Goal: Transaction & Acquisition: Book appointment/travel/reservation

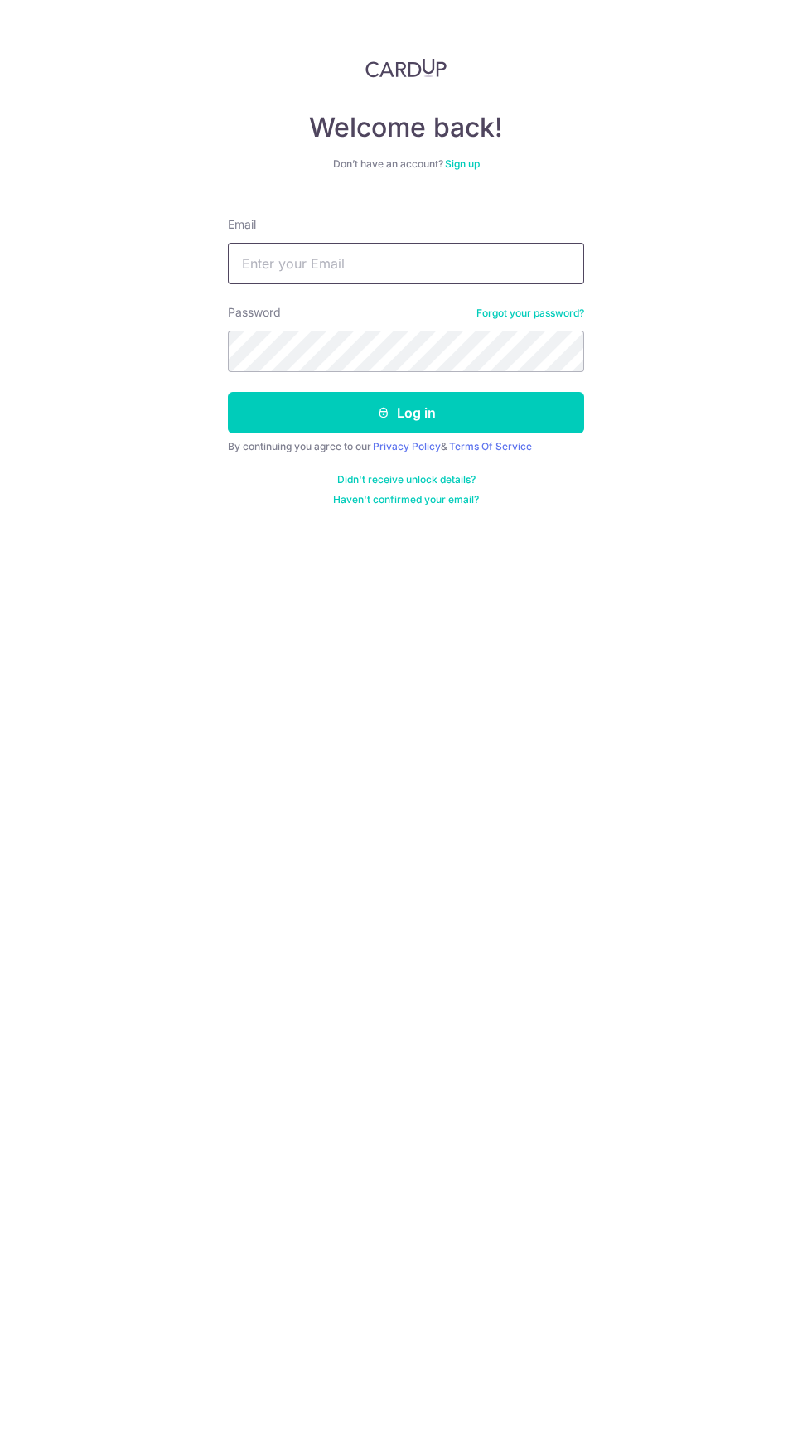
click at [467, 265] on input "Email" at bounding box center [406, 264] width 357 height 41
type input "[EMAIL_ADDRESS][DOMAIN_NAME]"
click at [228, 392] on button "Log in" at bounding box center [406, 413] width 357 height 41
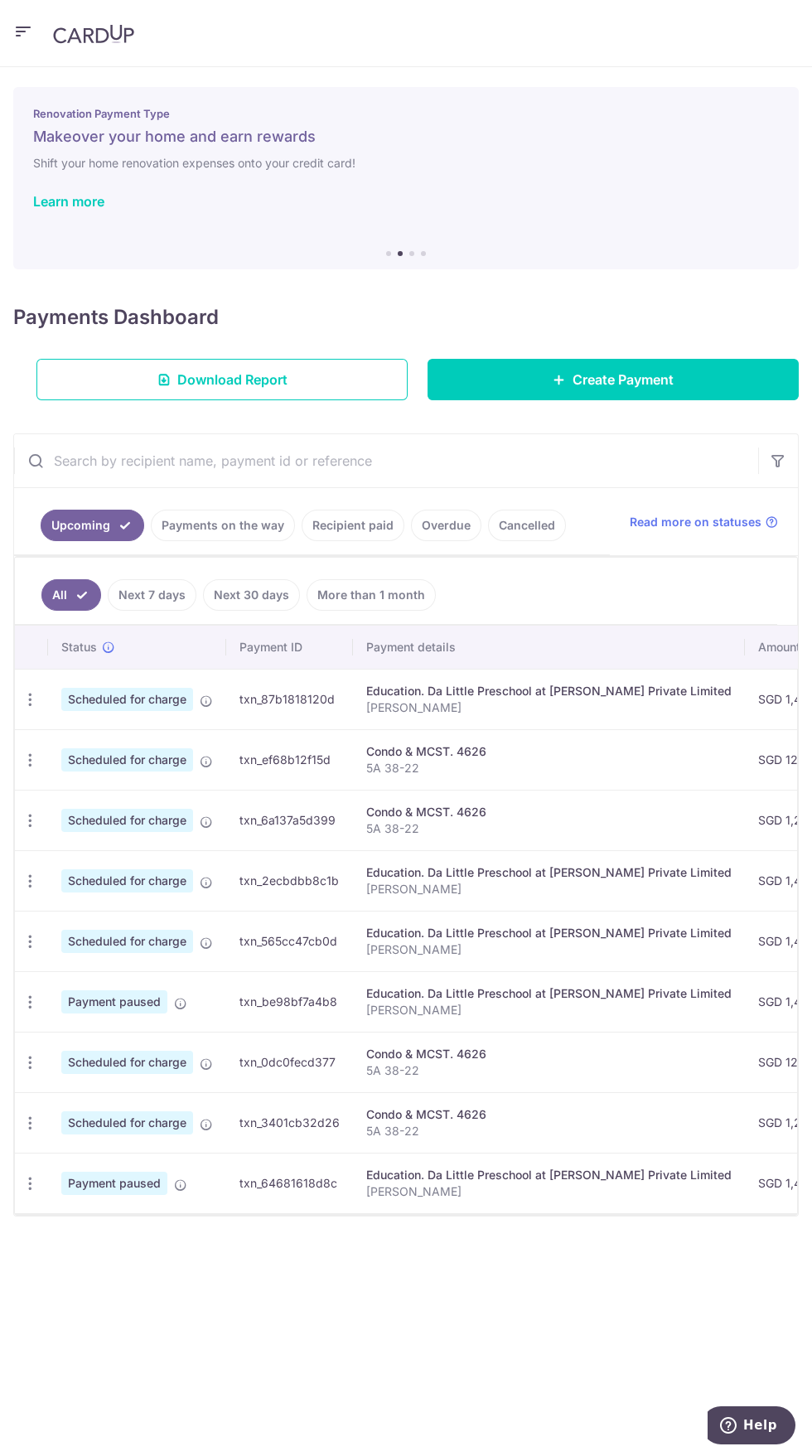
click at [180, 1004] on icon at bounding box center [181, 1004] width 14 height 14
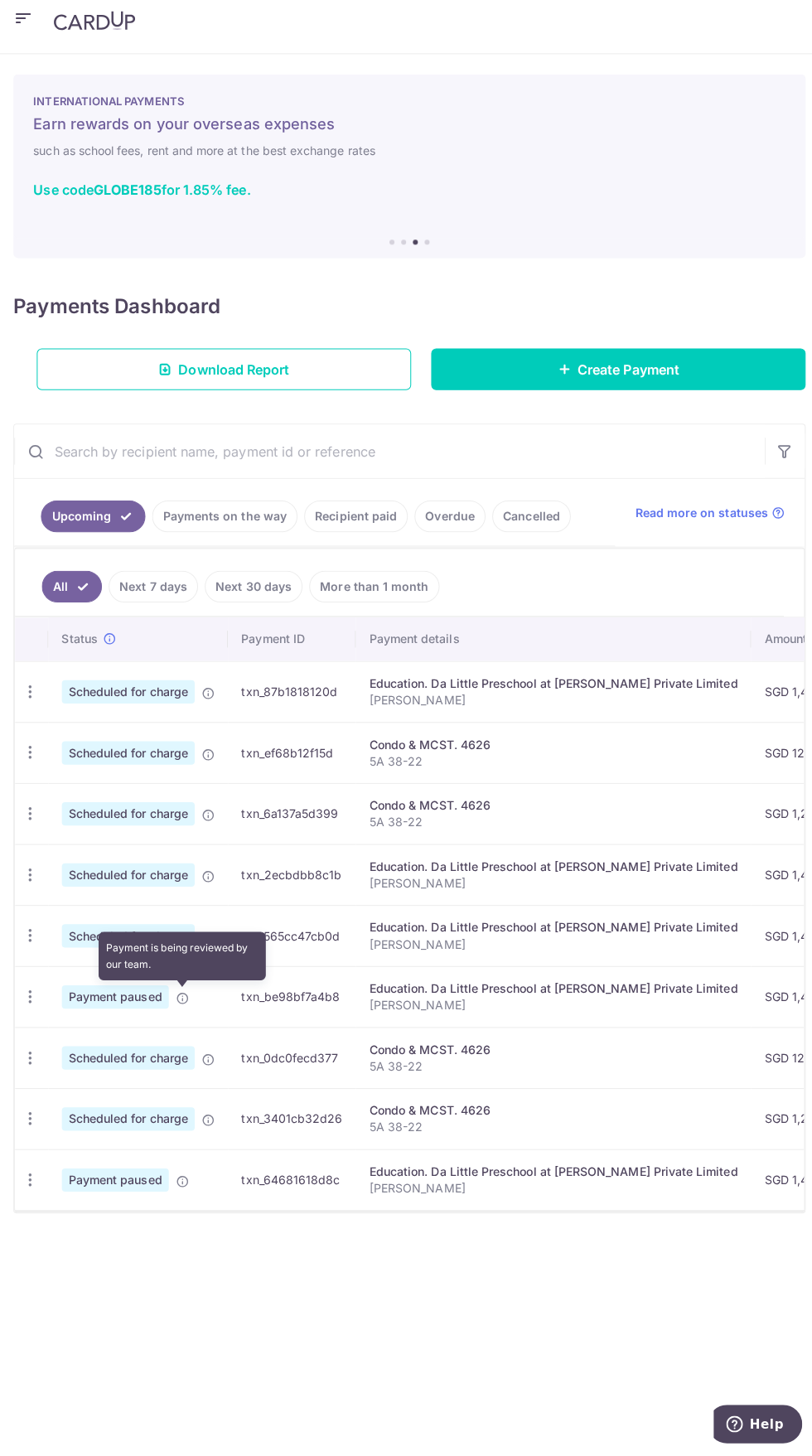
click at [541, 519] on link "Cancelled" at bounding box center [527, 525] width 78 height 31
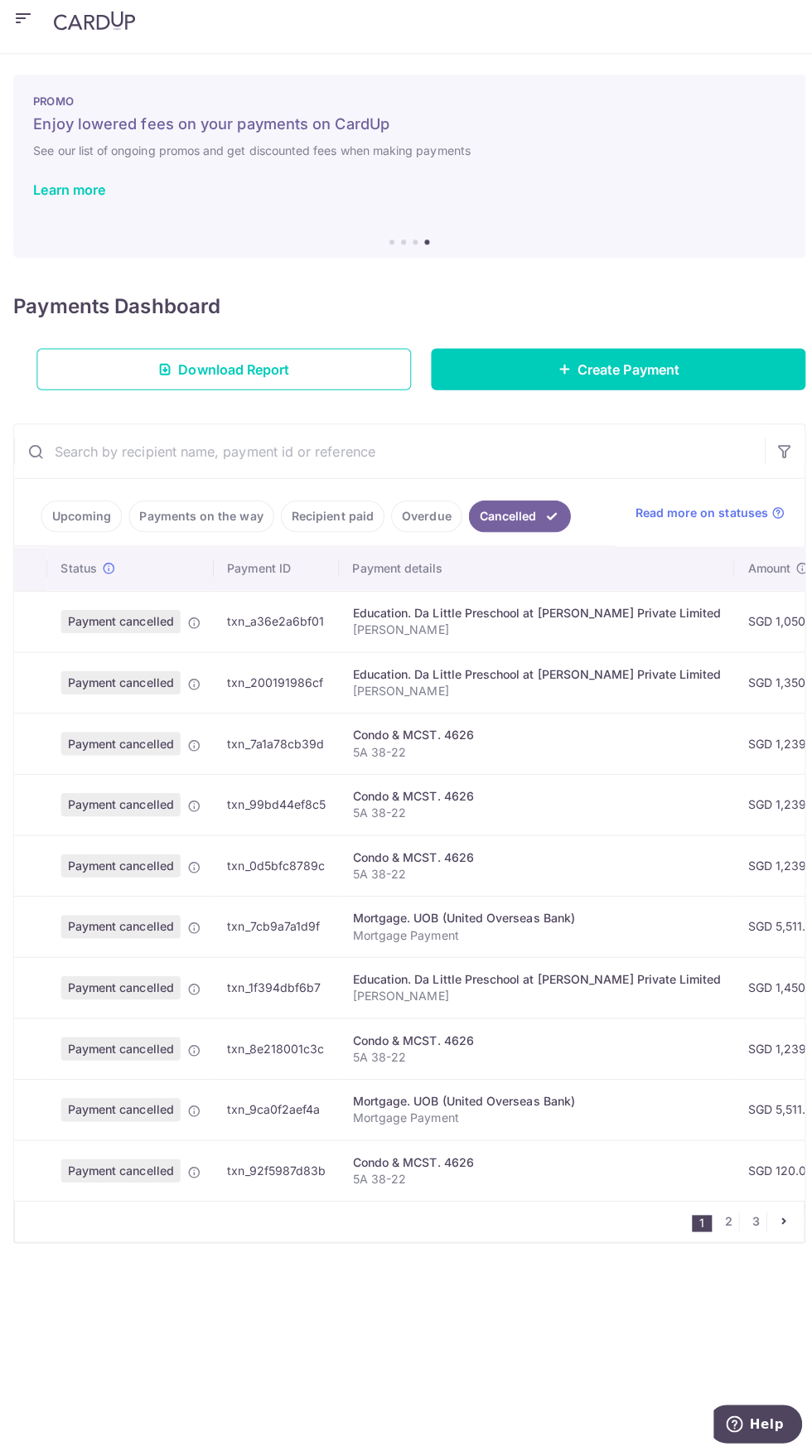
click at [72, 521] on link "Upcoming" at bounding box center [80, 525] width 80 height 31
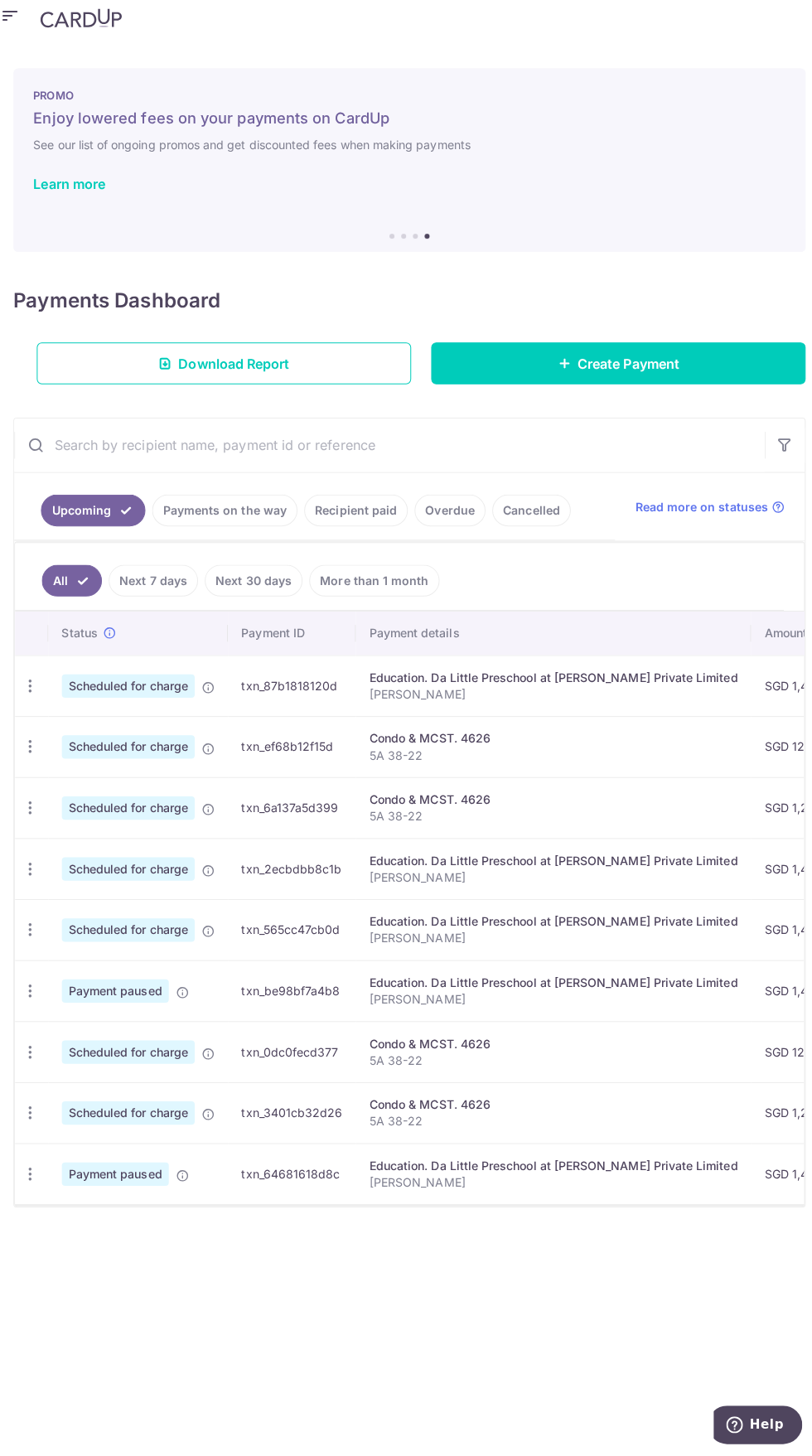
scroll to position [1, 0]
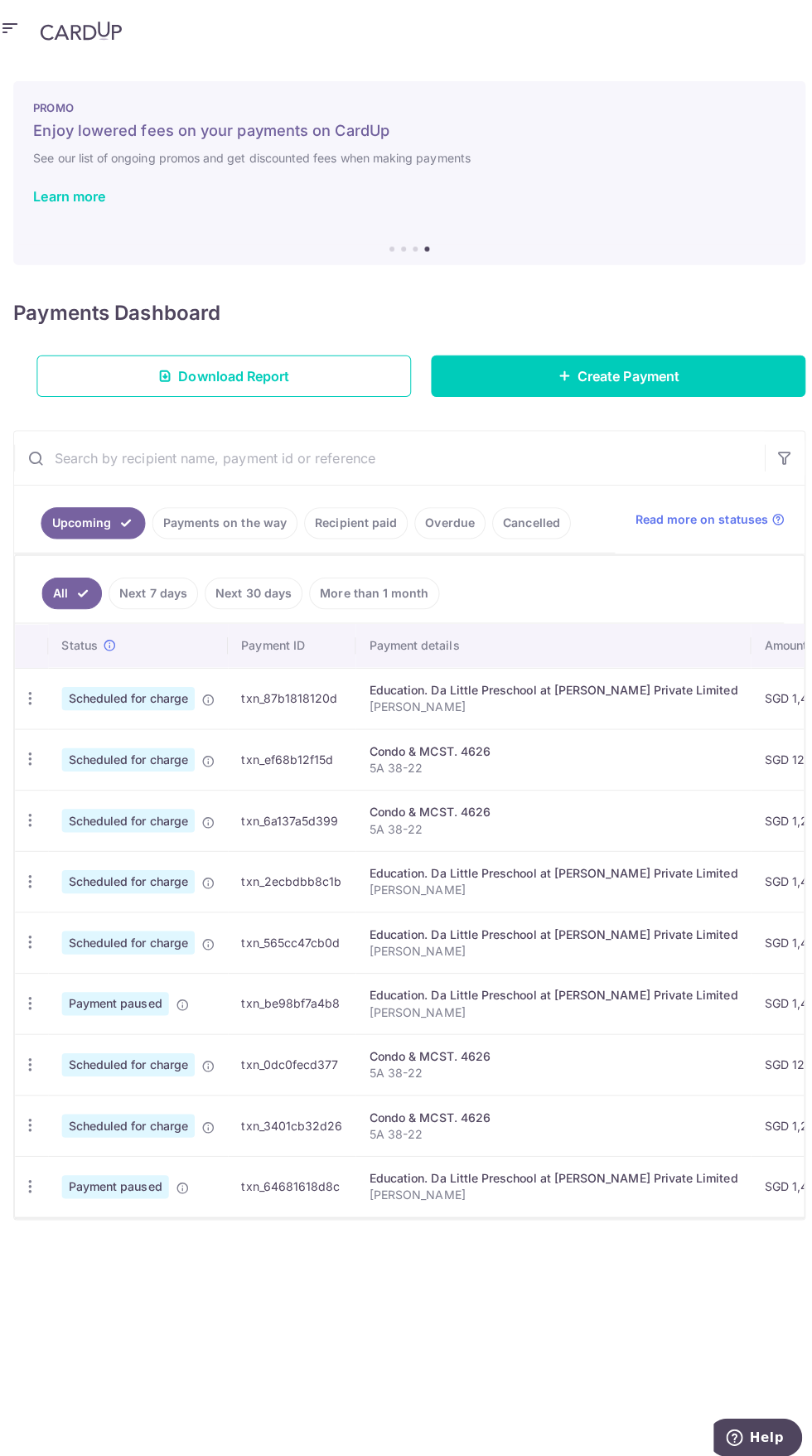
click at [209, 517] on link "Payments on the way" at bounding box center [222, 519] width 144 height 31
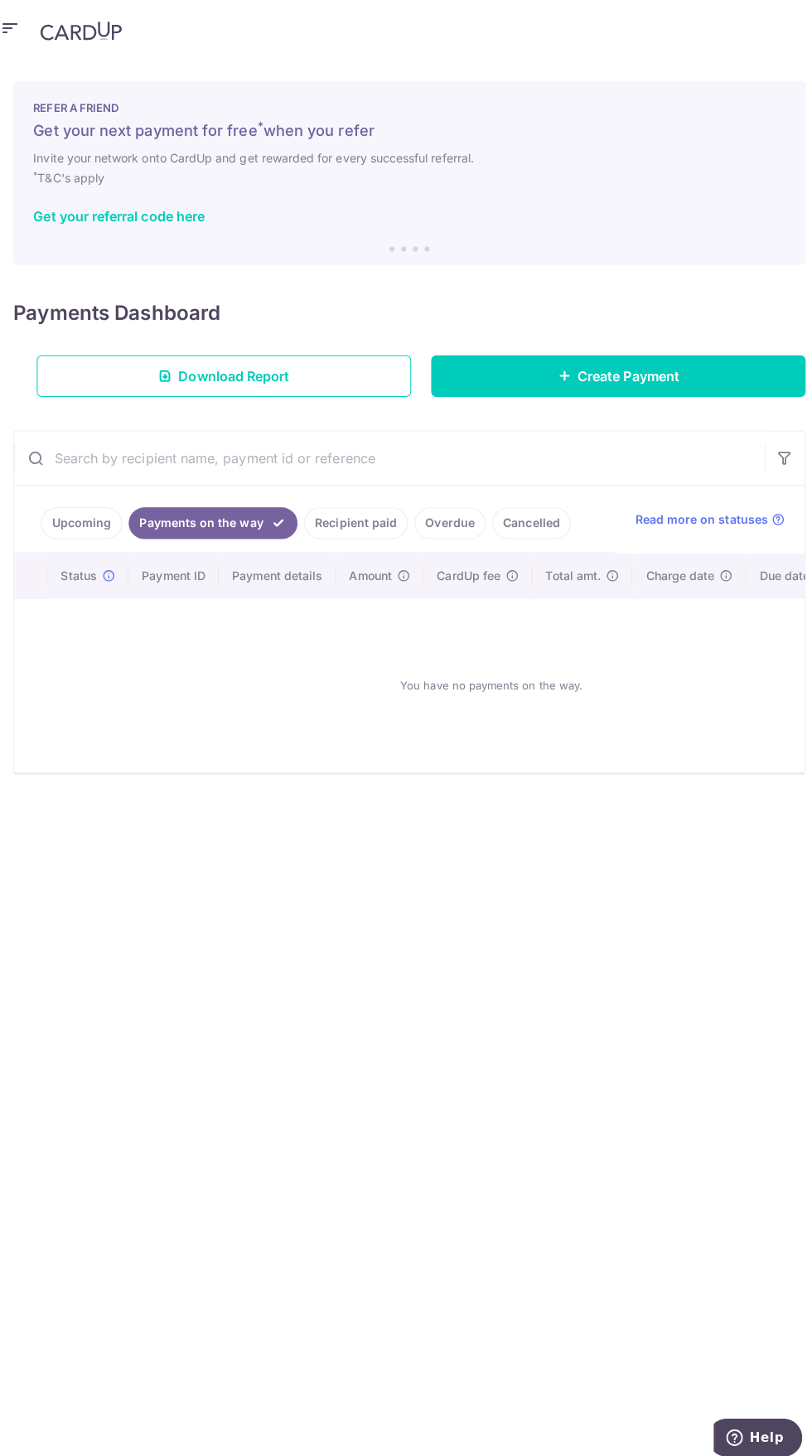
click at [338, 517] on link "Recipient paid" at bounding box center [353, 519] width 103 height 31
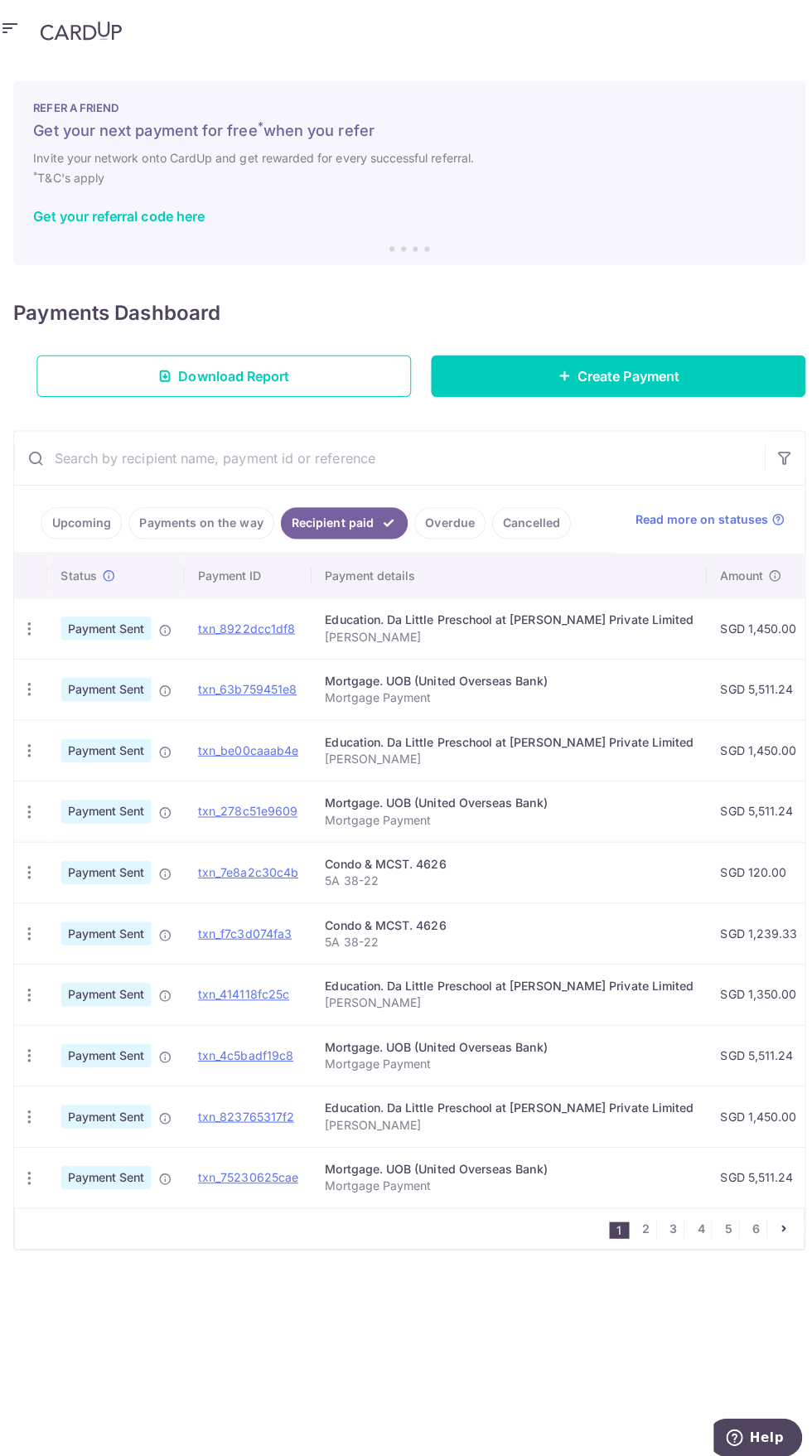
click at [543, 530] on link "Cancelled" at bounding box center [527, 519] width 78 height 31
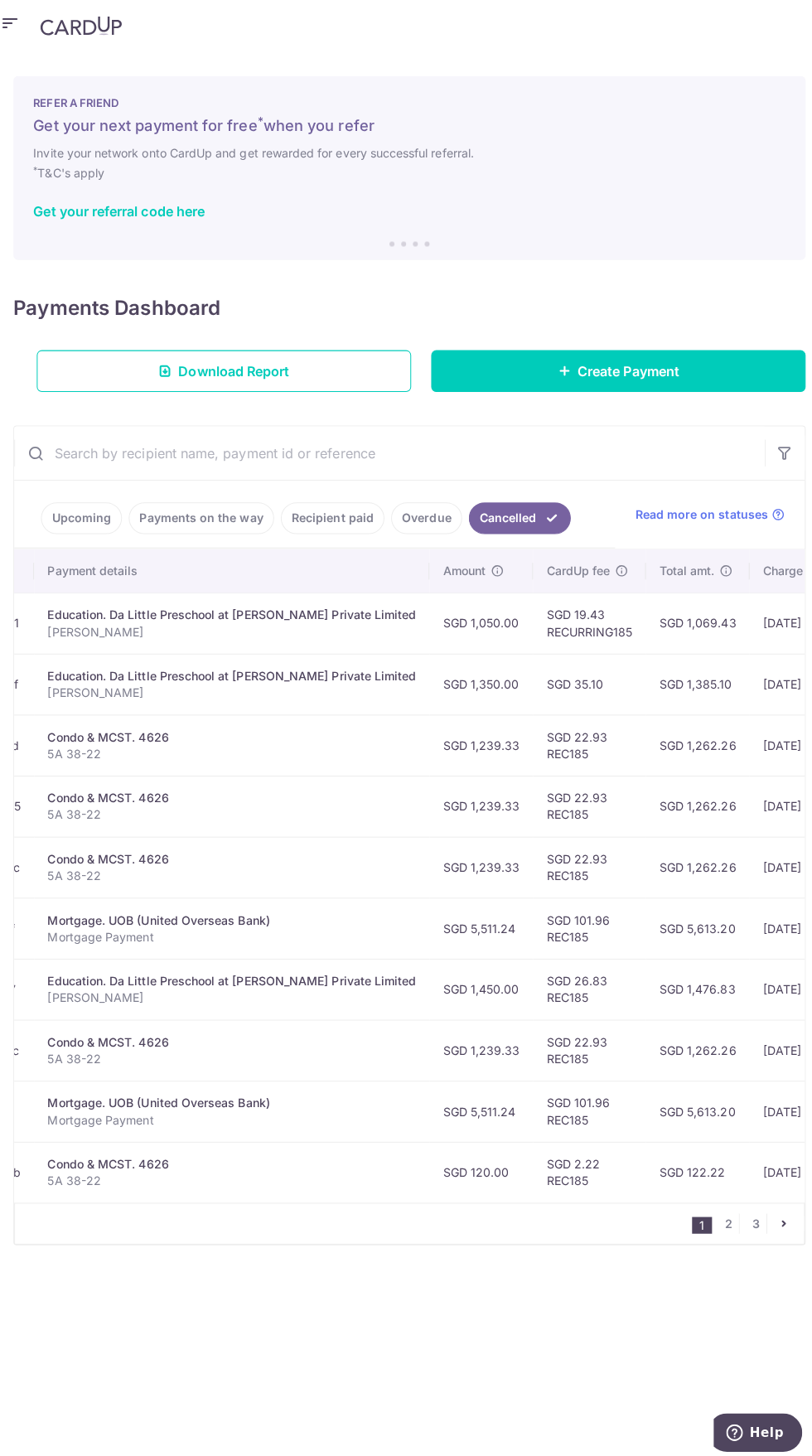
scroll to position [0, 502]
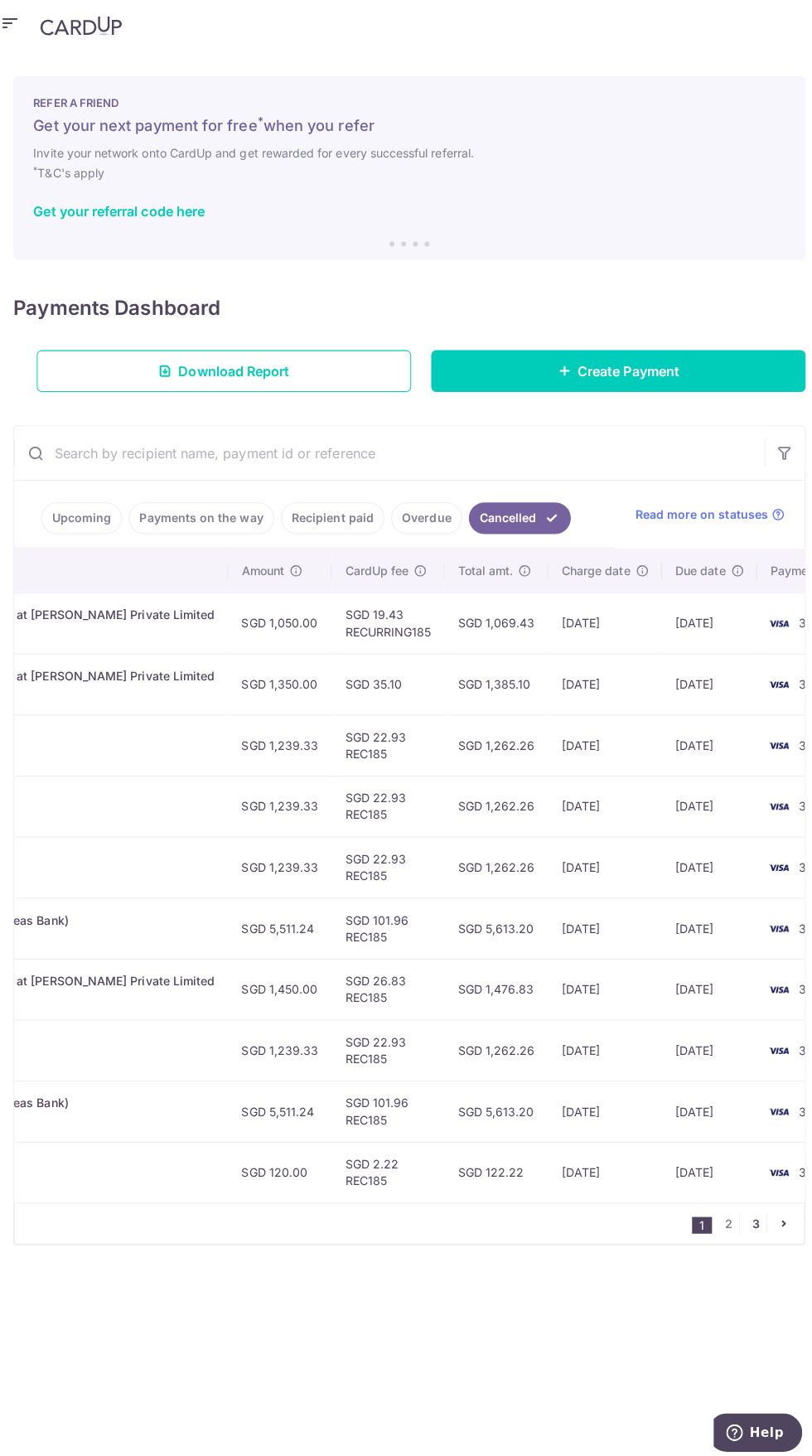
click at [758, 1218] on link "3" at bounding box center [750, 1219] width 20 height 20
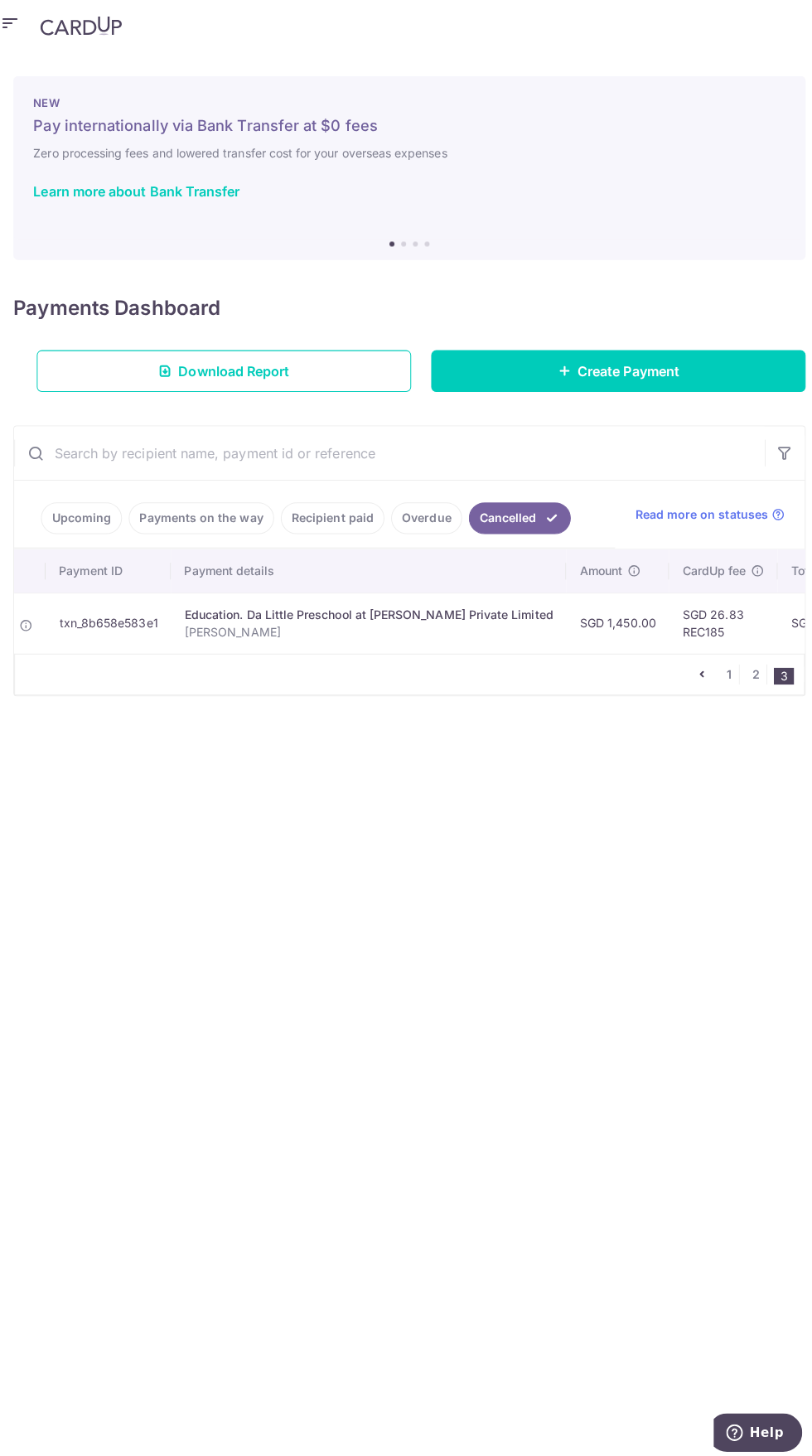
scroll to position [0, 496]
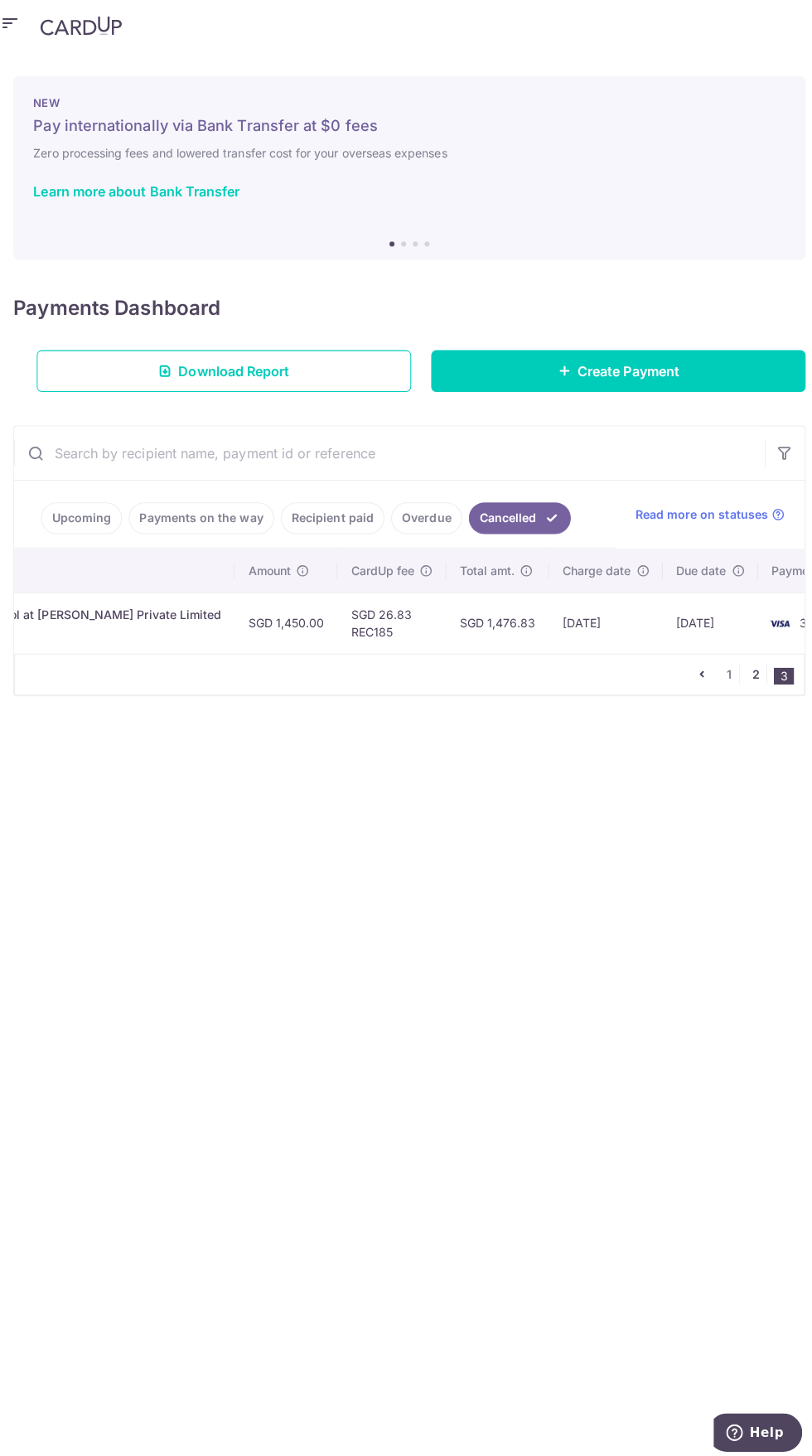
click at [747, 676] on link "2" at bounding box center [750, 674] width 20 height 20
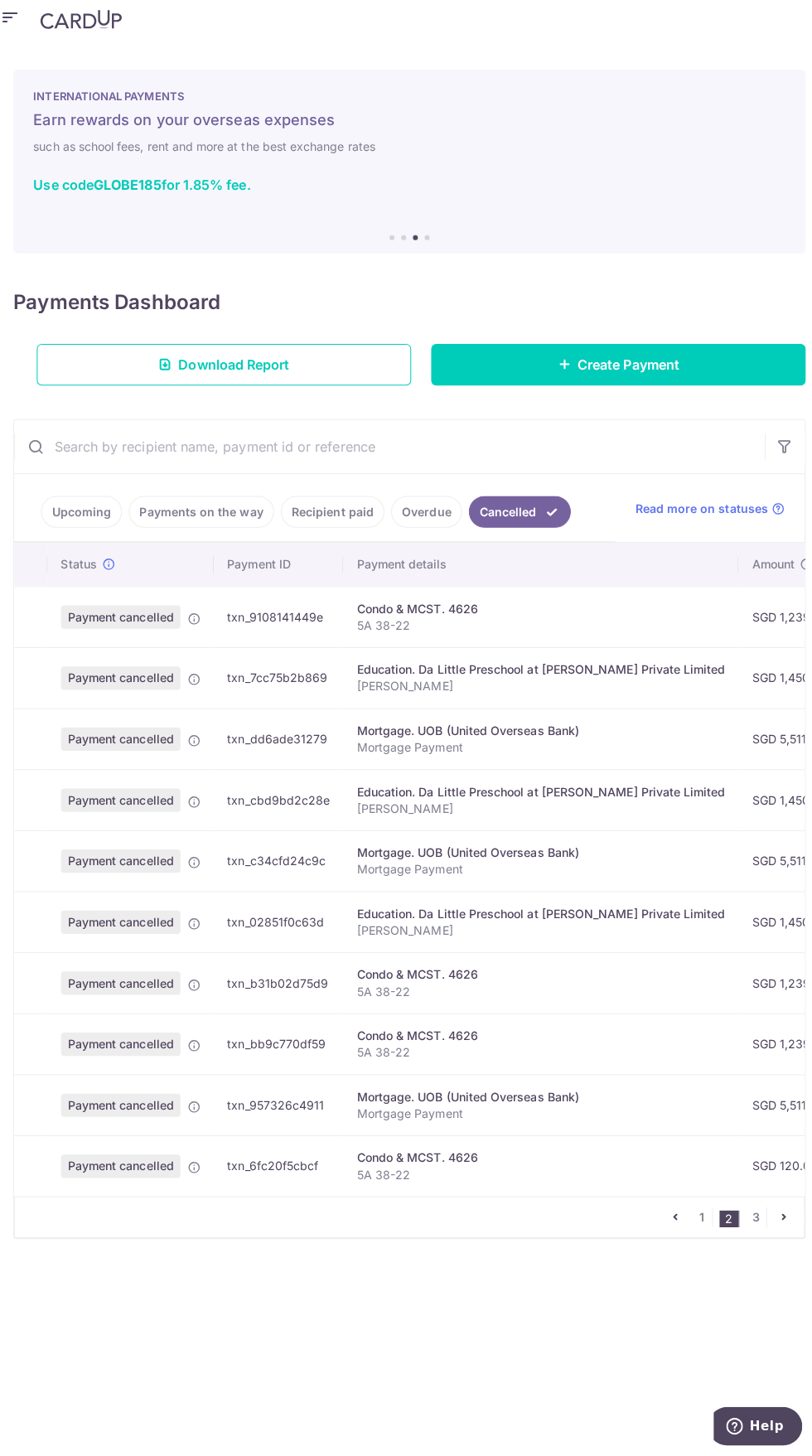
scroll to position [0, 0]
click at [78, 519] on link "Upcoming" at bounding box center [80, 519] width 80 height 31
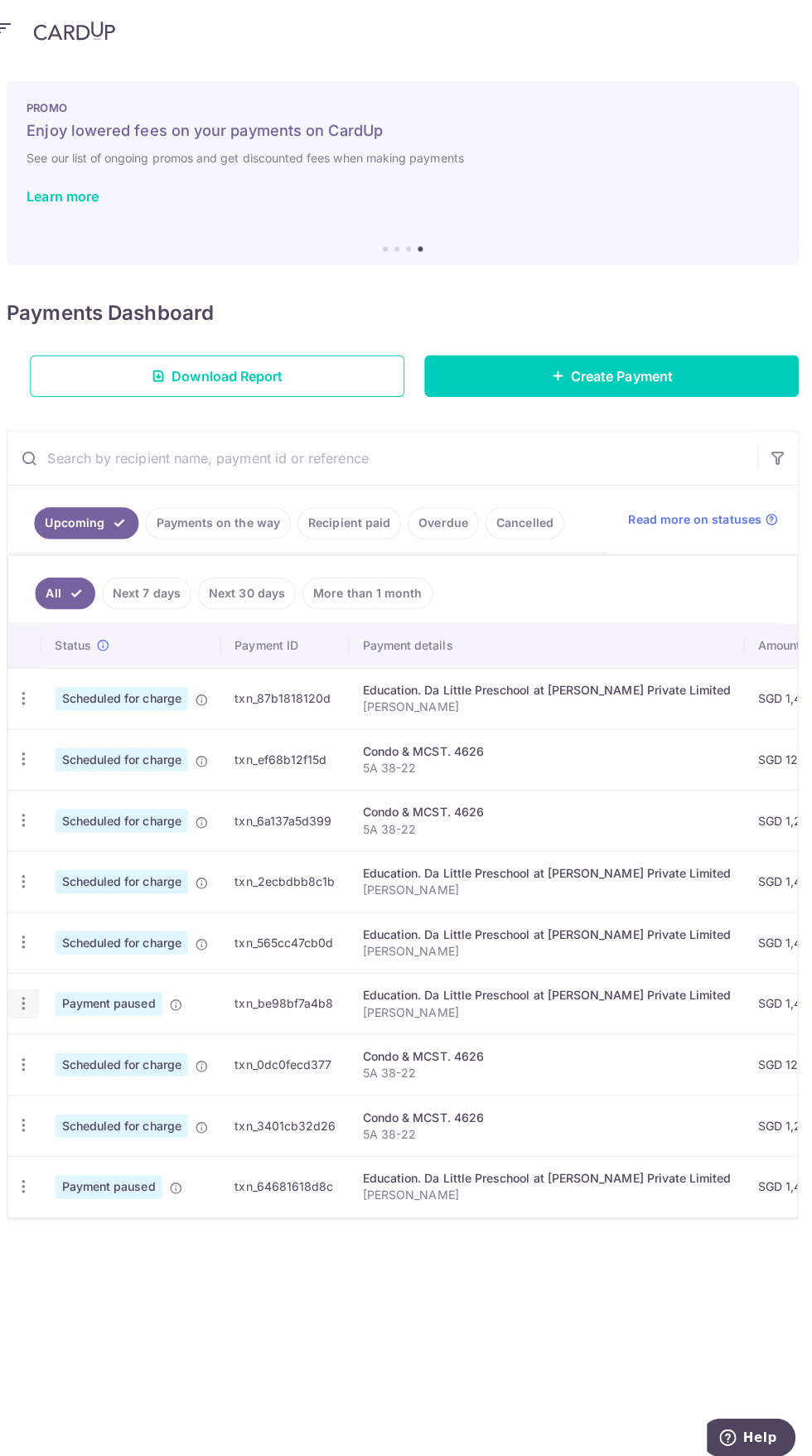
click at [41, 995] on div "Update payment Cancel payment" at bounding box center [29, 995] width 30 height 30
click at [41, 994] on div "Update payment Cancel payment" at bounding box center [29, 995] width 30 height 30
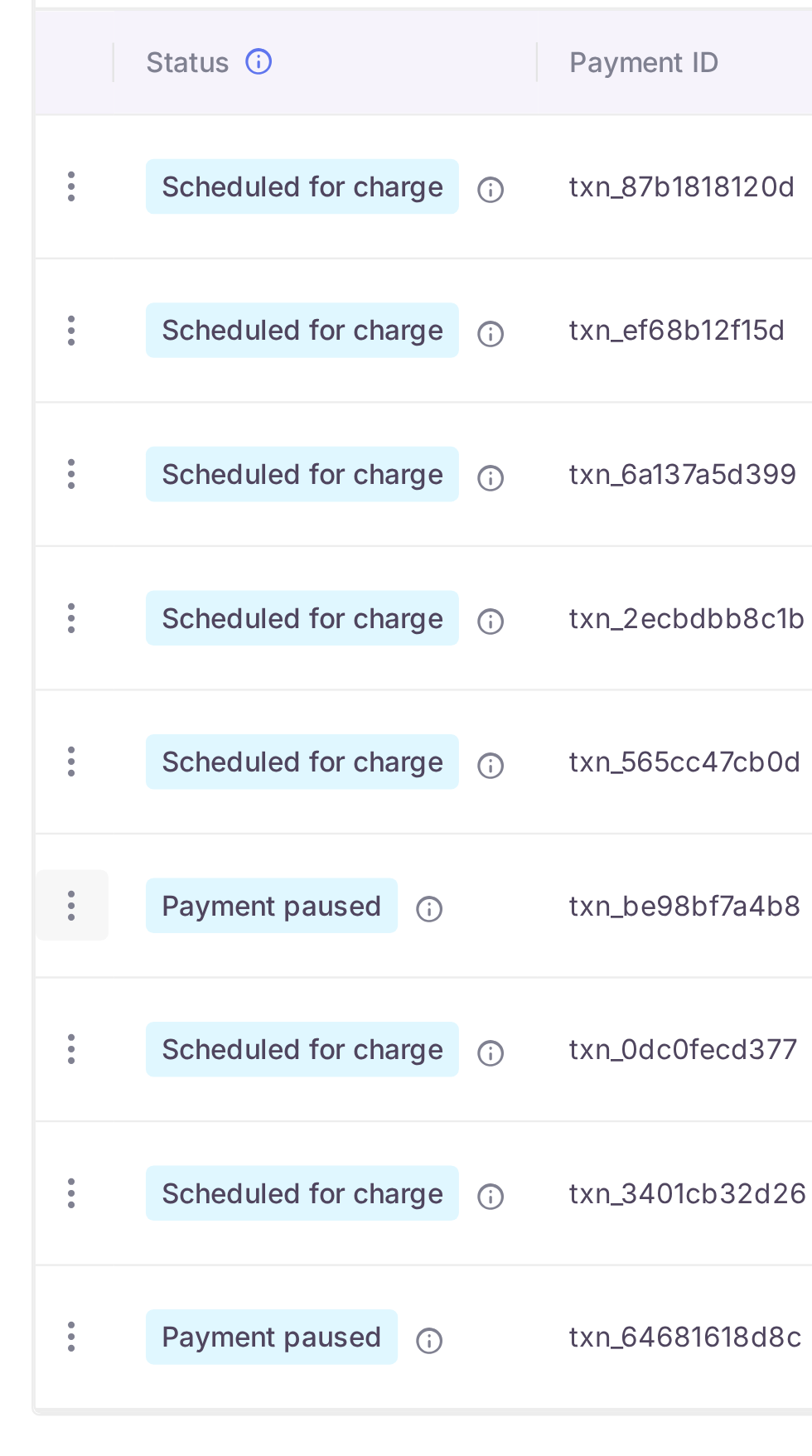
click at [35, 996] on icon "button" at bounding box center [30, 996] width 18 height 18
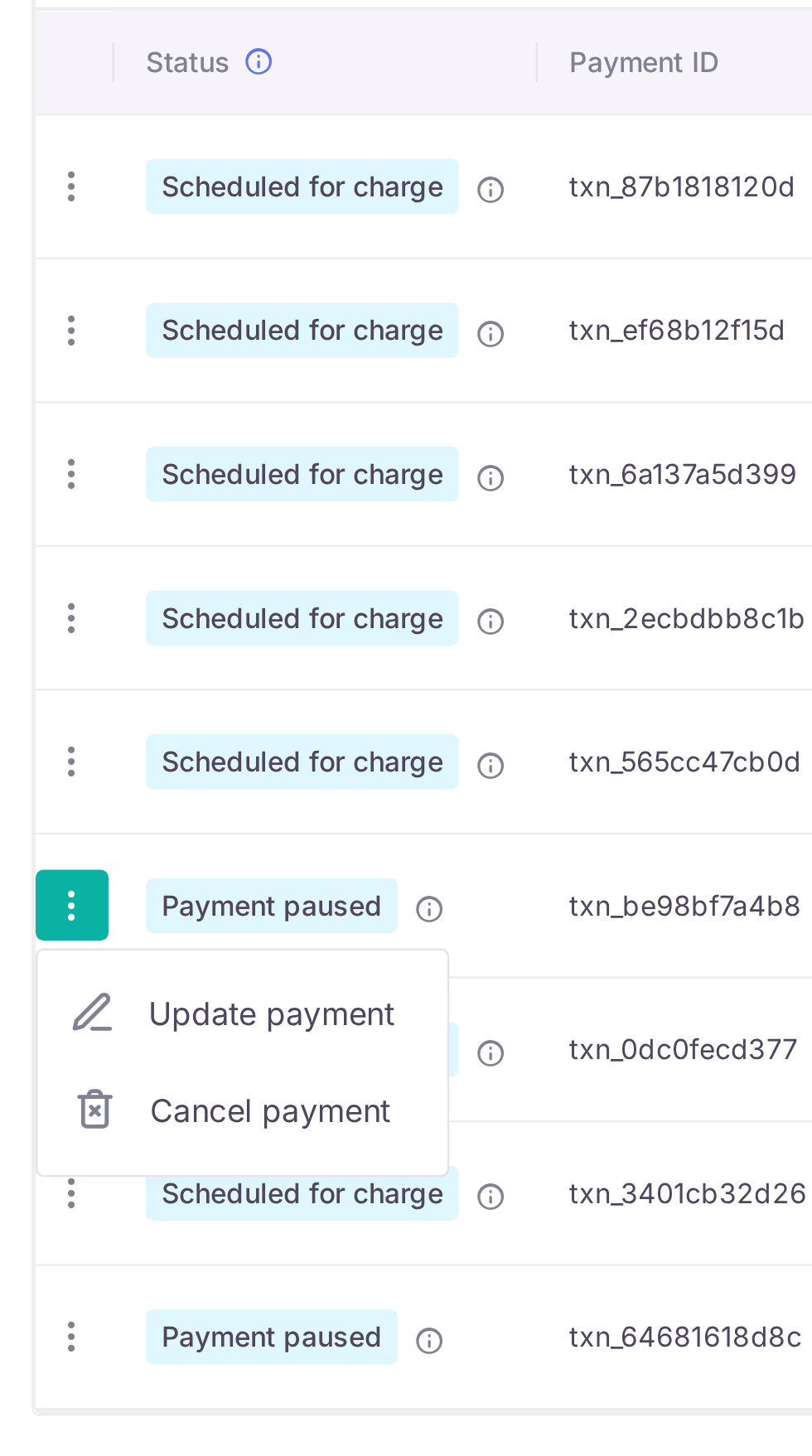
click at [153, 1042] on span "Update payment" at bounding box center [118, 1041] width 113 height 20
radio input "true"
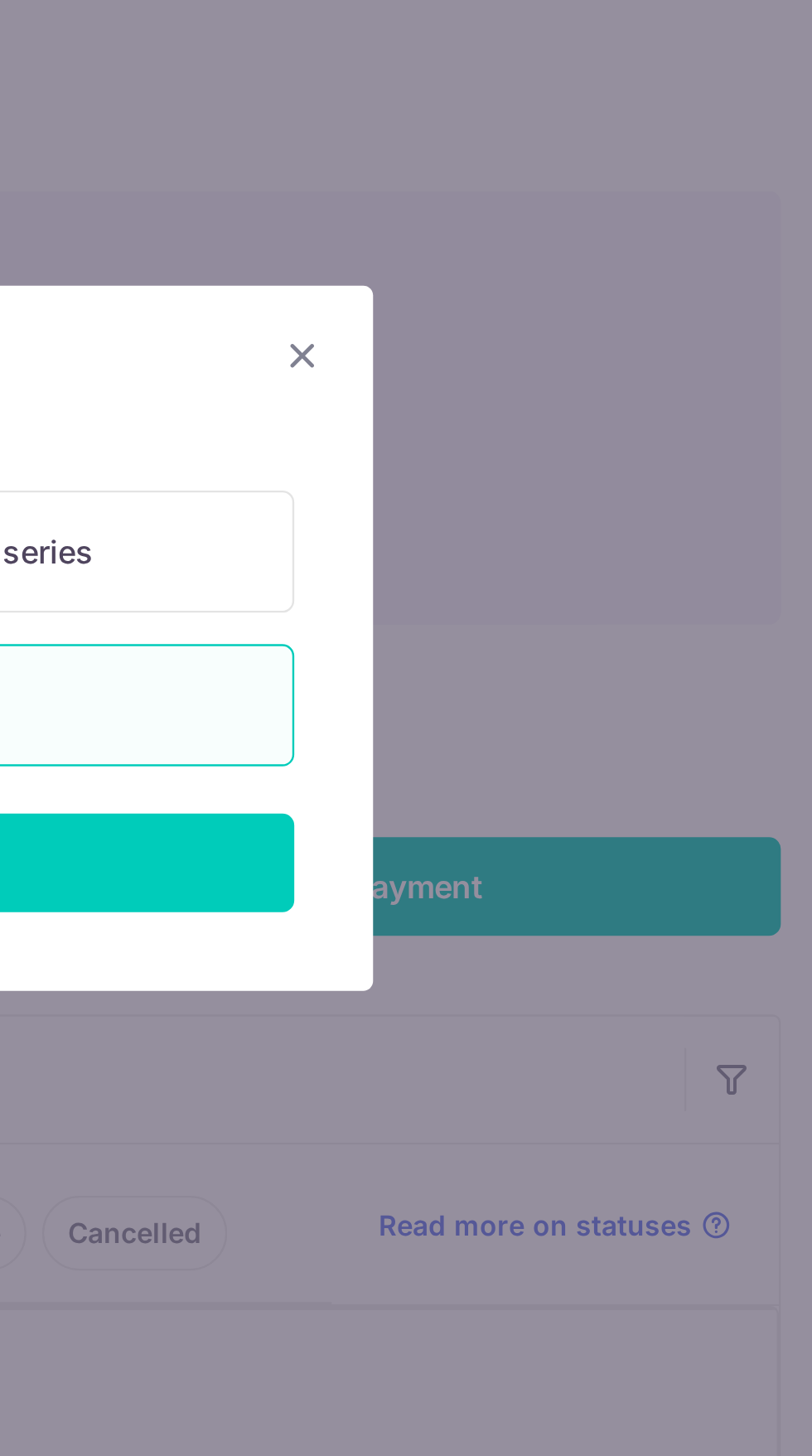
scroll to position [2, 0]
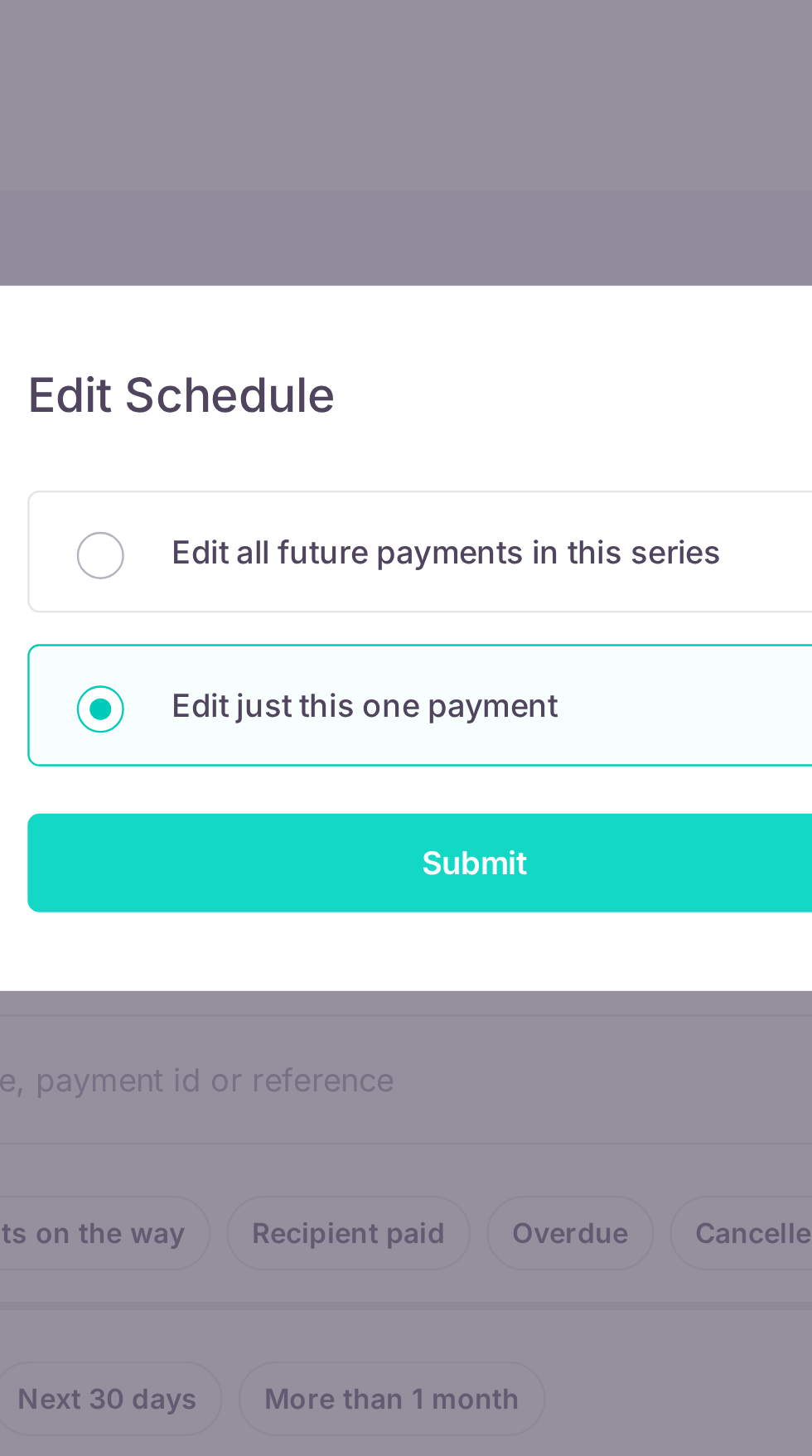
click at [468, 366] on input "Submit" at bounding box center [406, 363] width 376 height 41
radio input "true"
type input "1,450.00"
type input "[DATE]"
type input "[PERSON_NAME]"
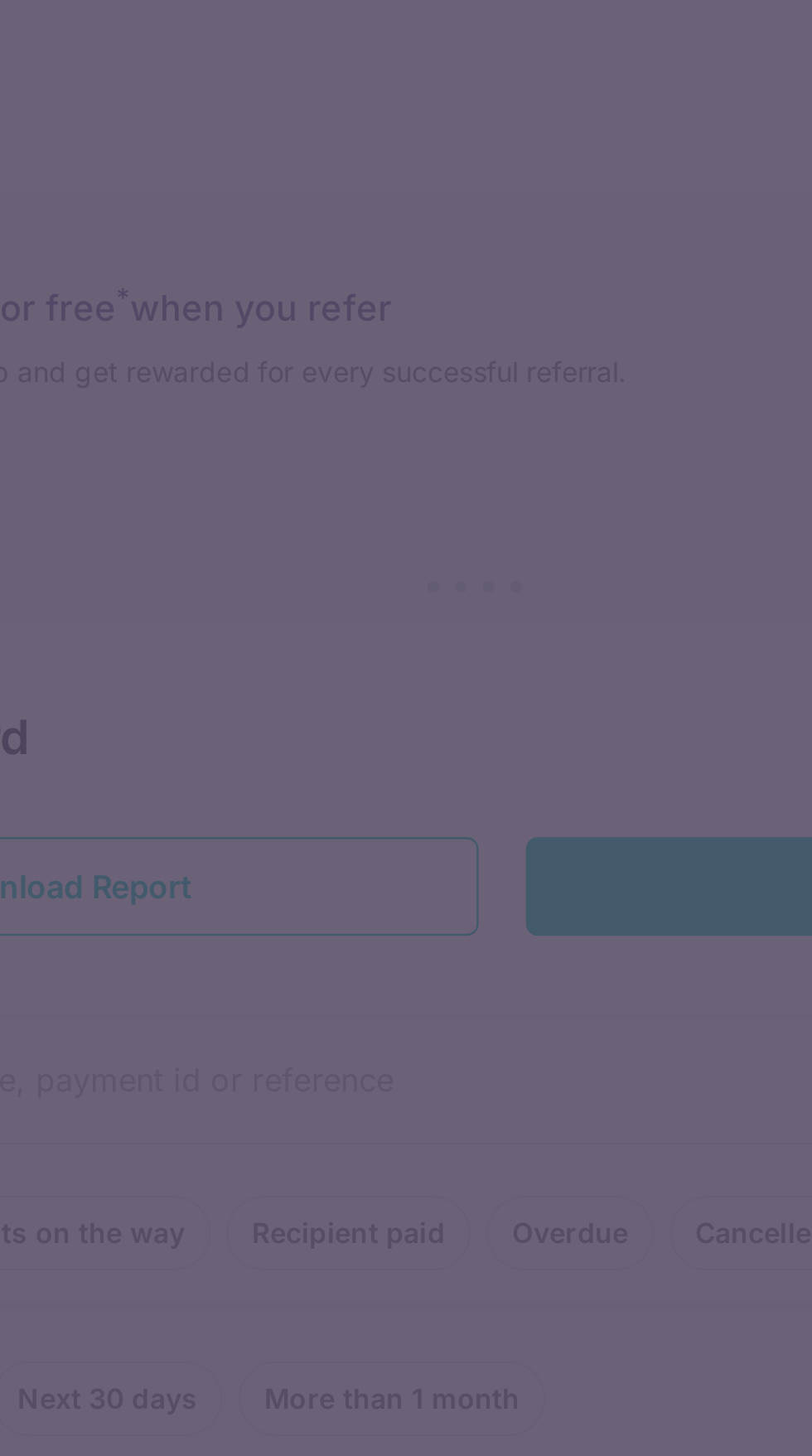
type input "REC185"
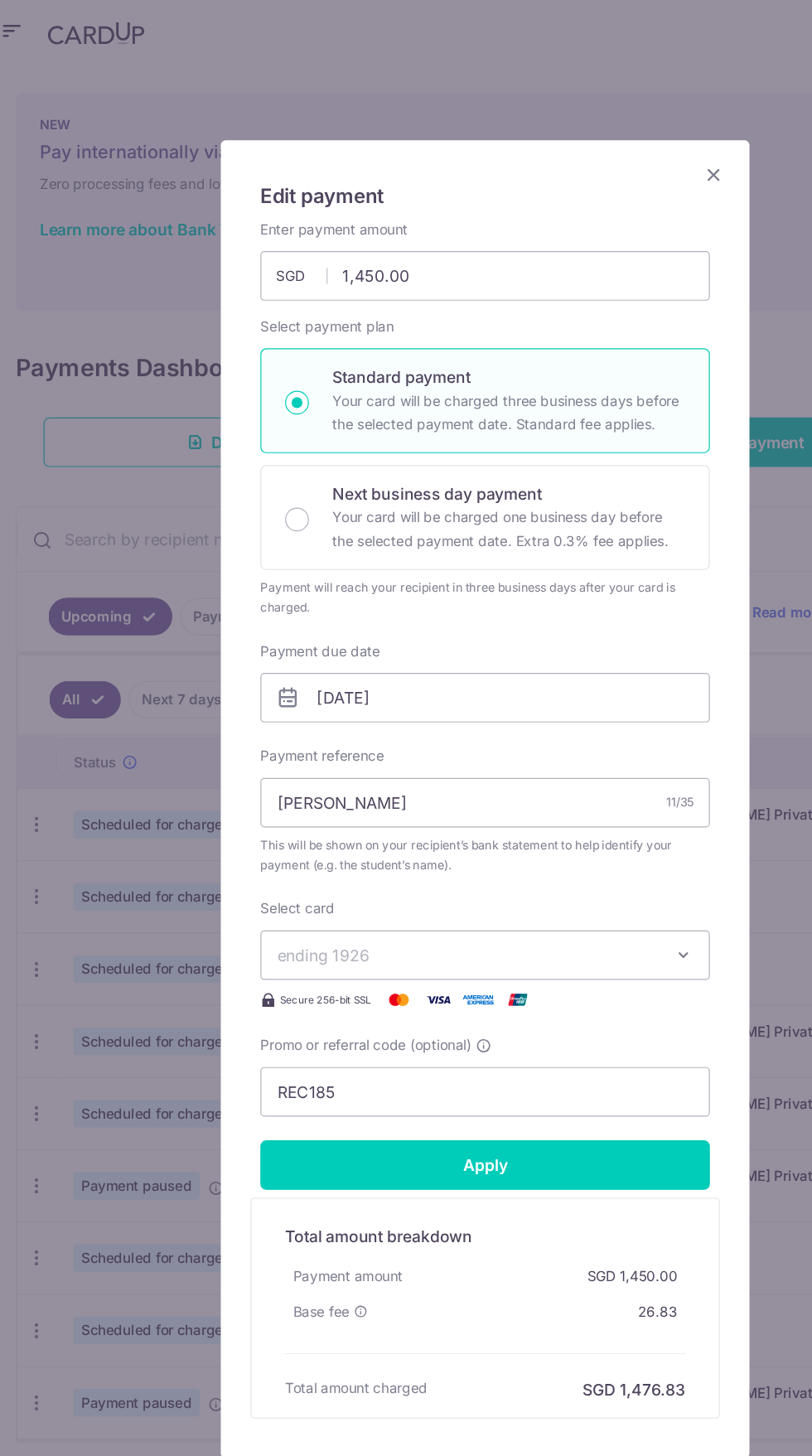
scroll to position [0, 0]
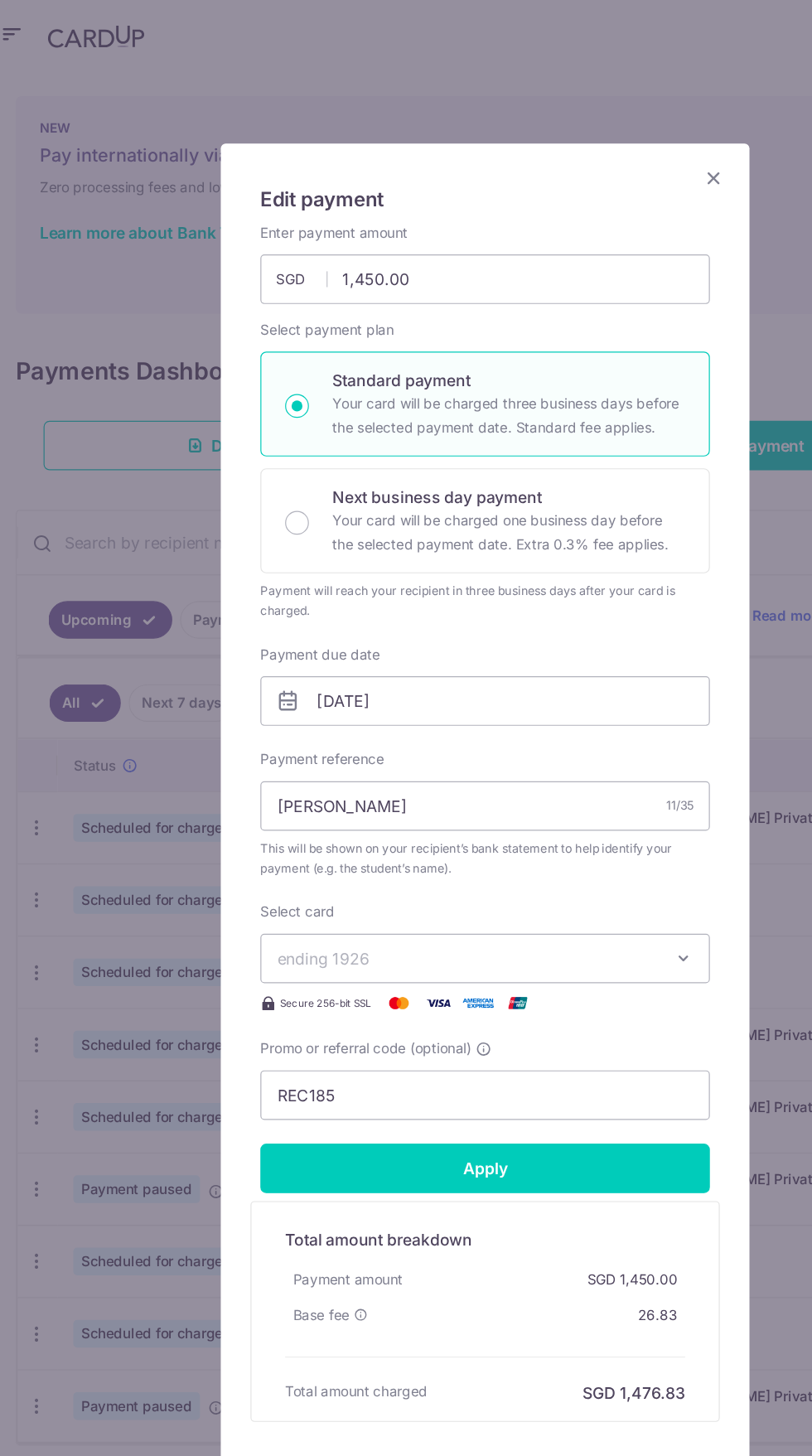
click at [603, 145] on icon "Close" at bounding box center [597, 149] width 20 height 21
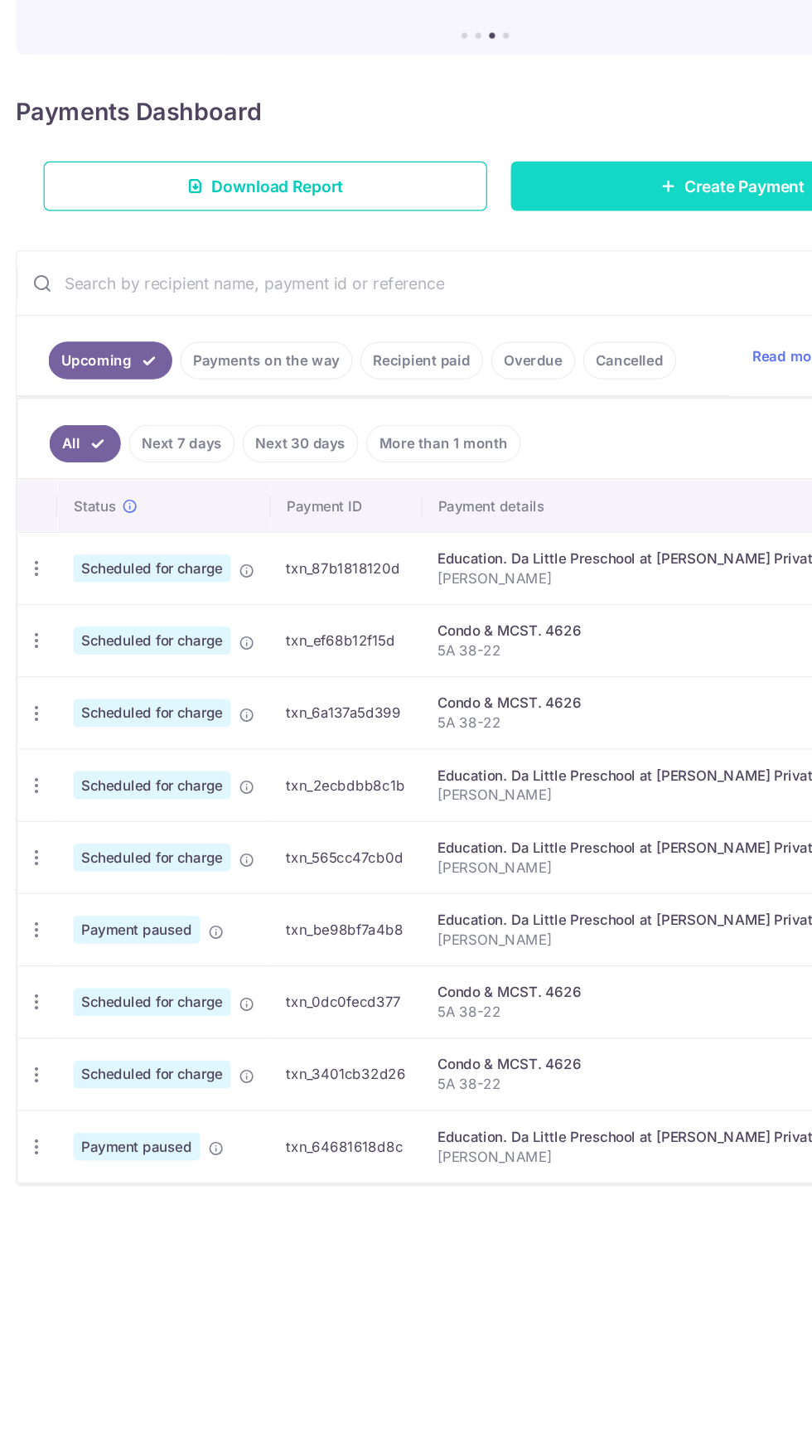
click at [600, 391] on link "Create Payment" at bounding box center [613, 373] width 371 height 41
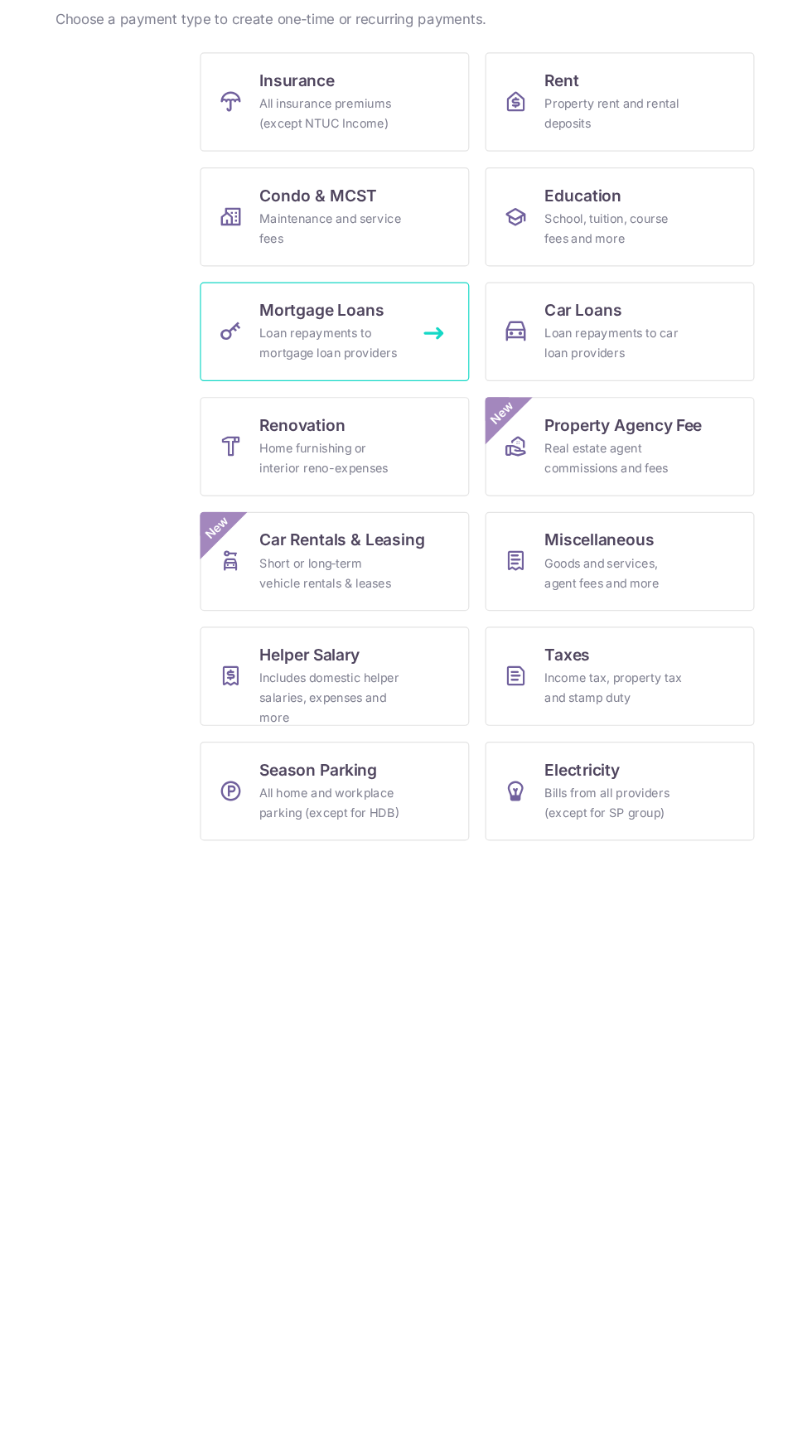
click at [296, 515] on div "Loan repayments to mortgage loan providers" at bounding box center [277, 505] width 119 height 33
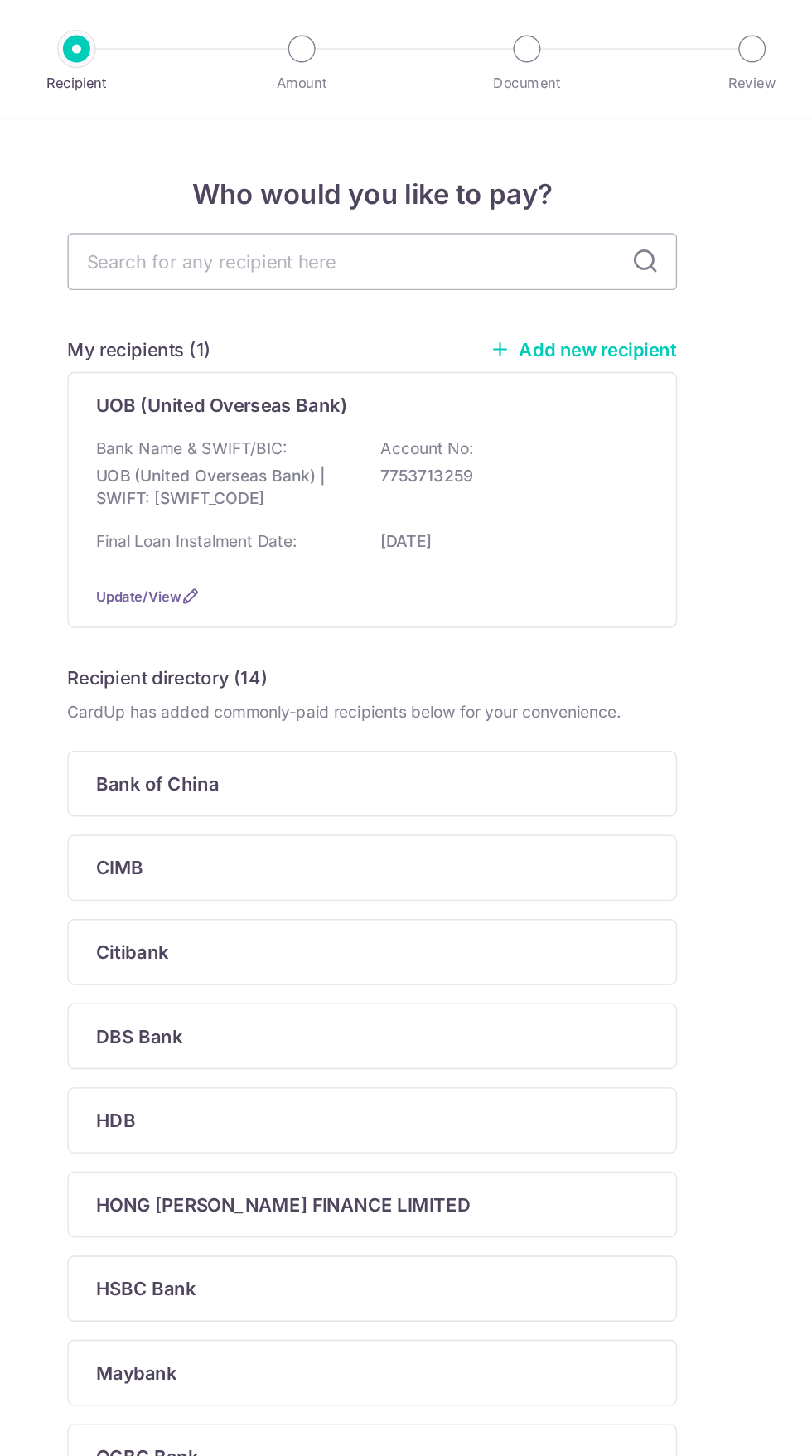
click at [600, 256] on link "Add new recipient" at bounding box center [560, 254] width 137 height 17
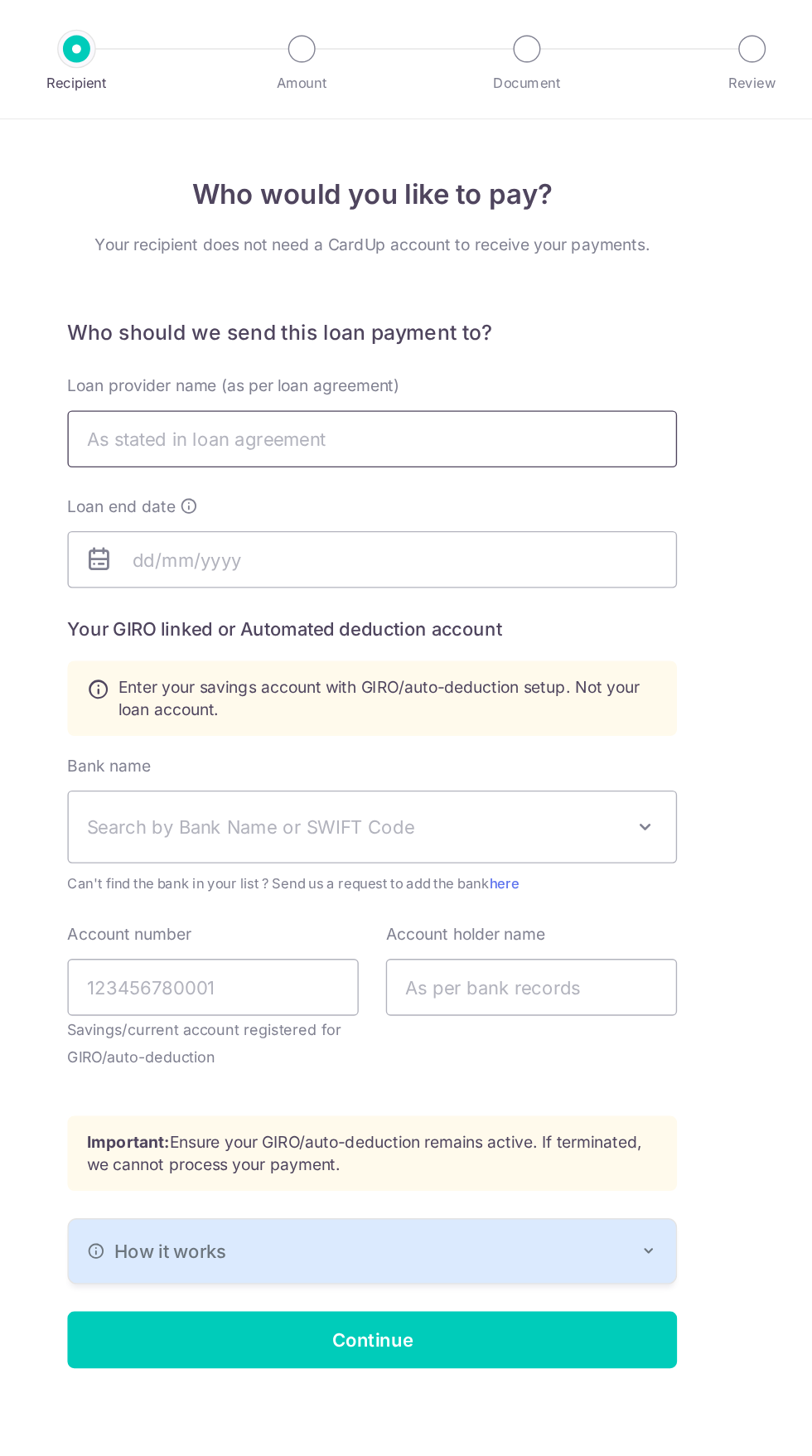
click at [534, 326] on input "text" at bounding box center [406, 319] width 444 height 41
type input "O"
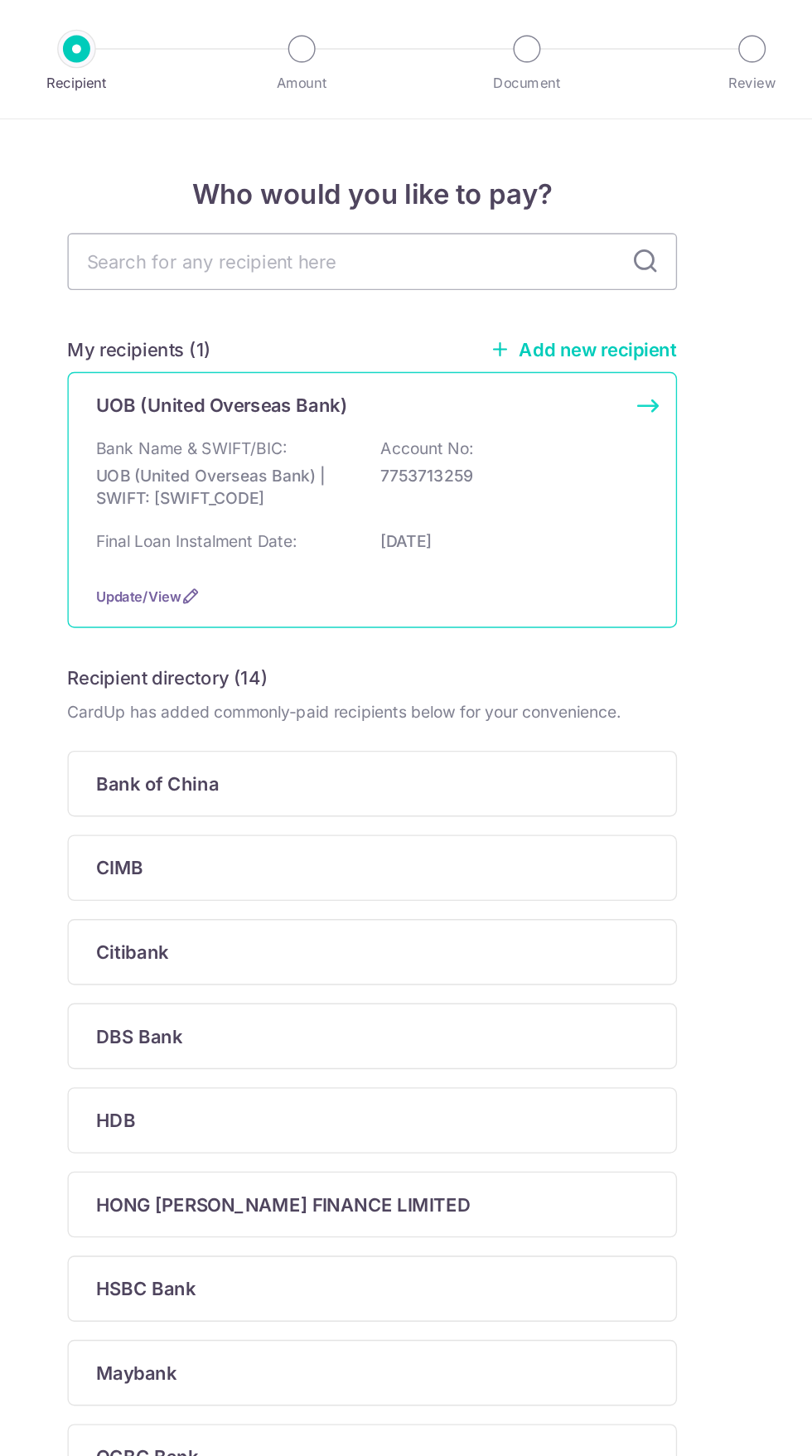
click at [502, 375] on div "Bank Name & SWIFT/BIC: UOB (United Overseas Bank) | SWIFT: UOVBSGSGXXX Account …" at bounding box center [406, 349] width 403 height 62
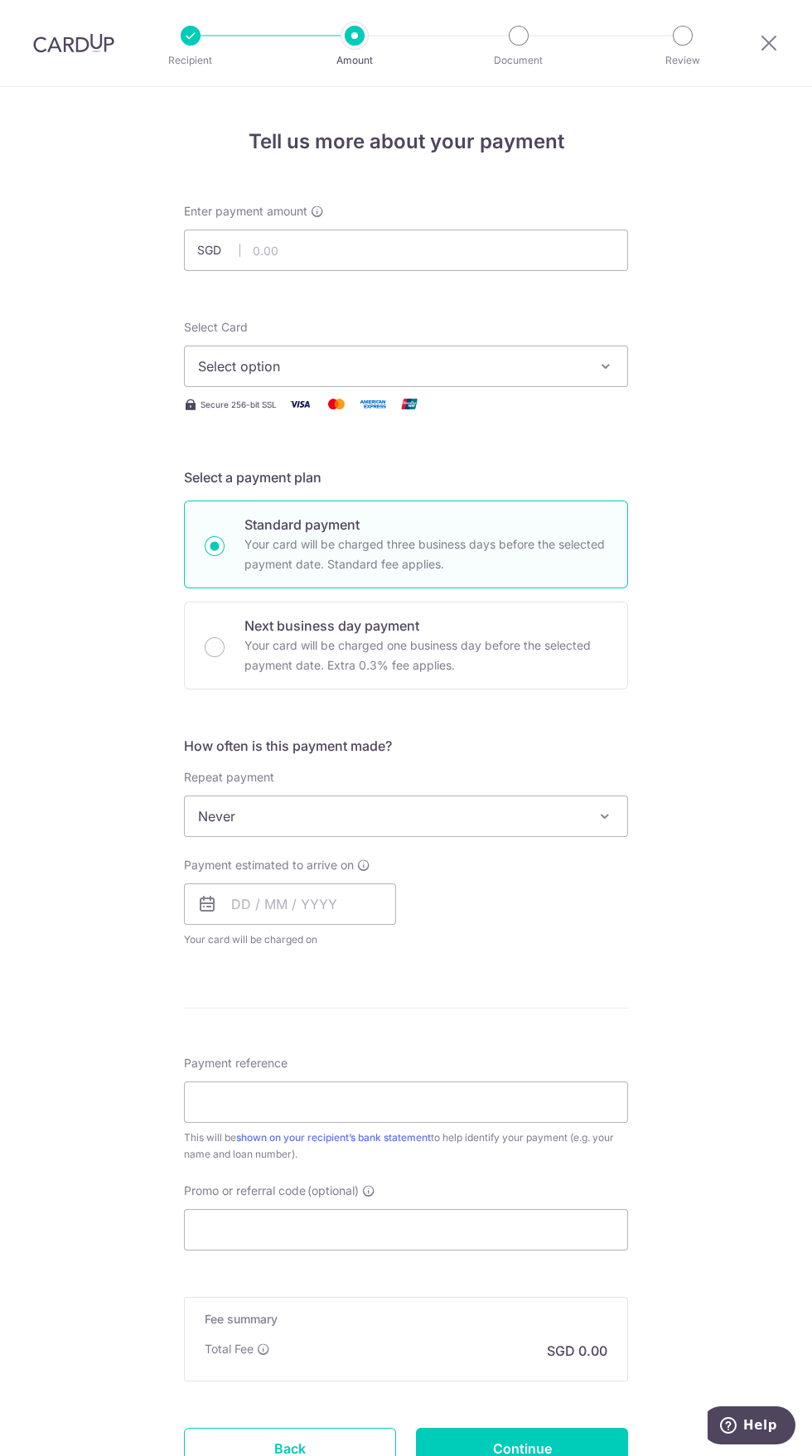
scroll to position [11, 0]
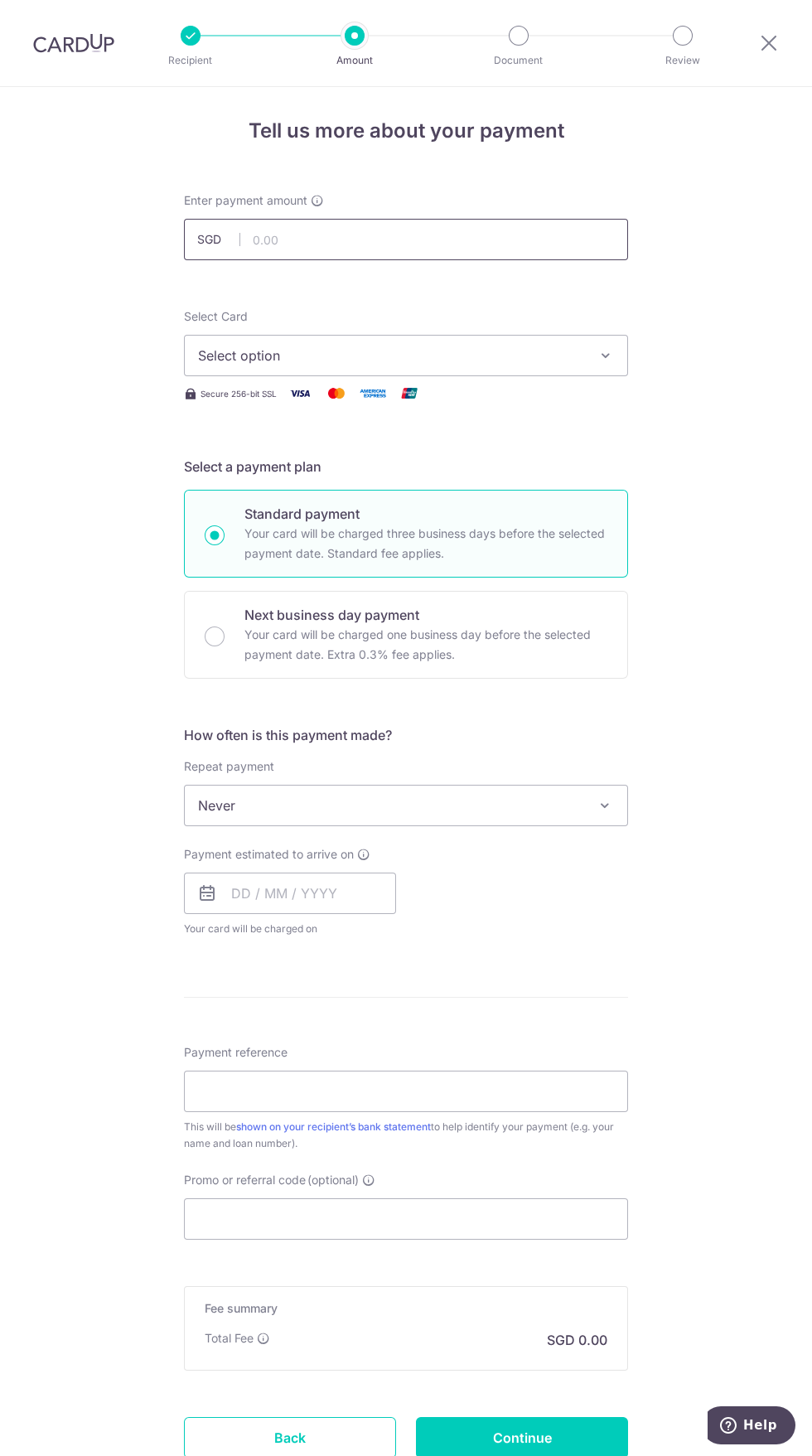
click at [408, 239] on input "text" at bounding box center [406, 239] width 444 height 41
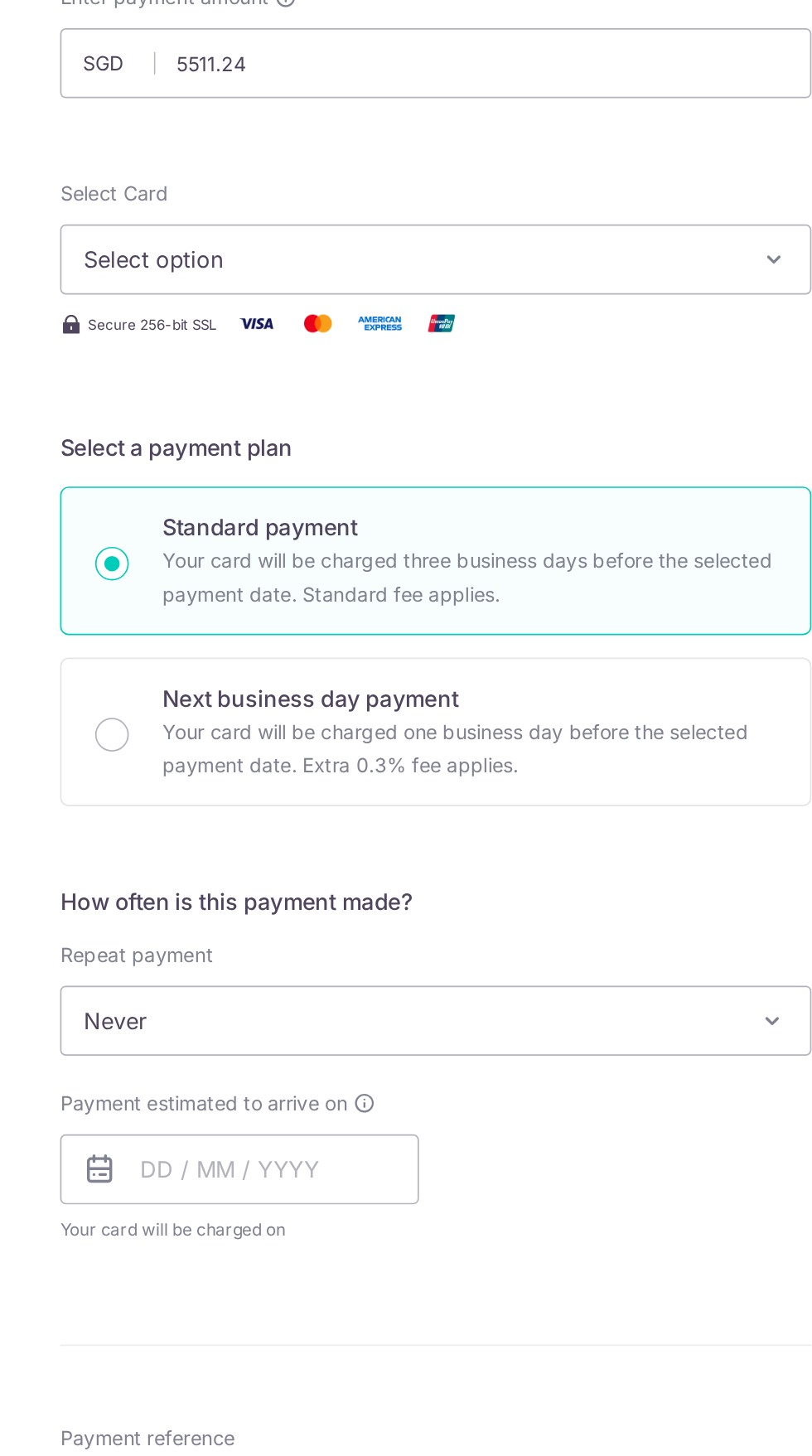
click at [549, 339] on button "Select option" at bounding box center [406, 356] width 444 height 41
type input "5,511.24"
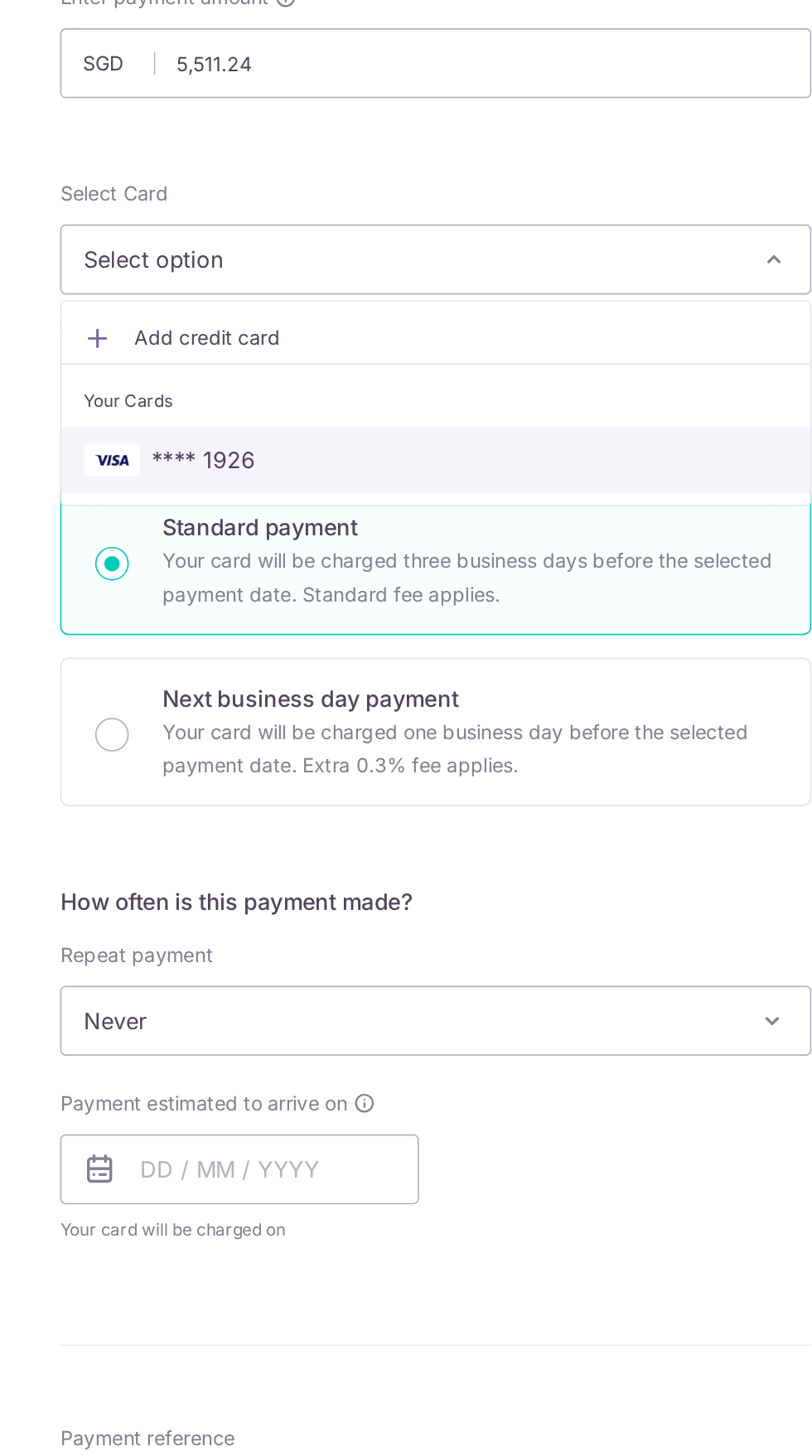
click at [486, 468] on span "**** 1926" at bounding box center [406, 474] width 416 height 20
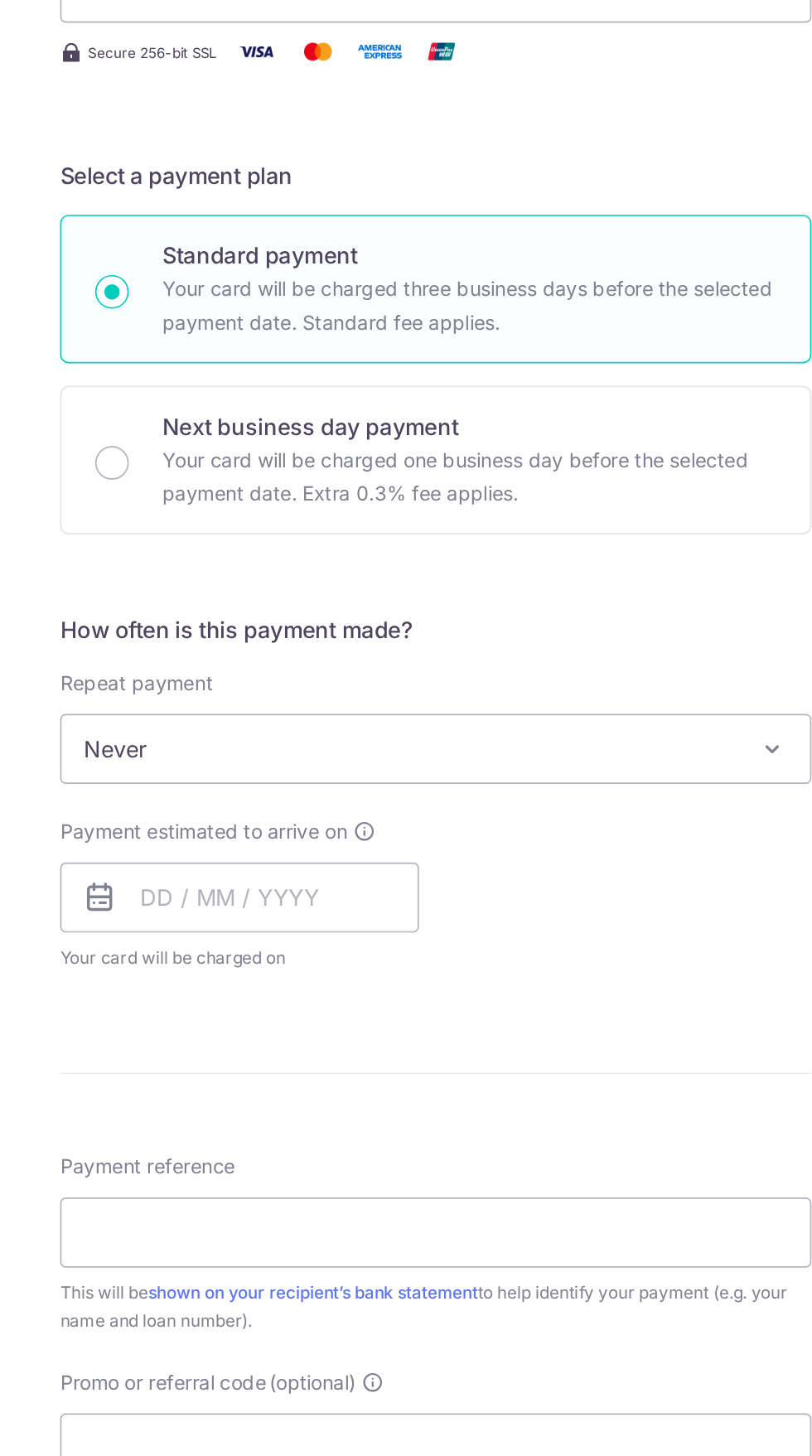
click at [541, 810] on span "Never" at bounding box center [406, 805] width 443 height 40
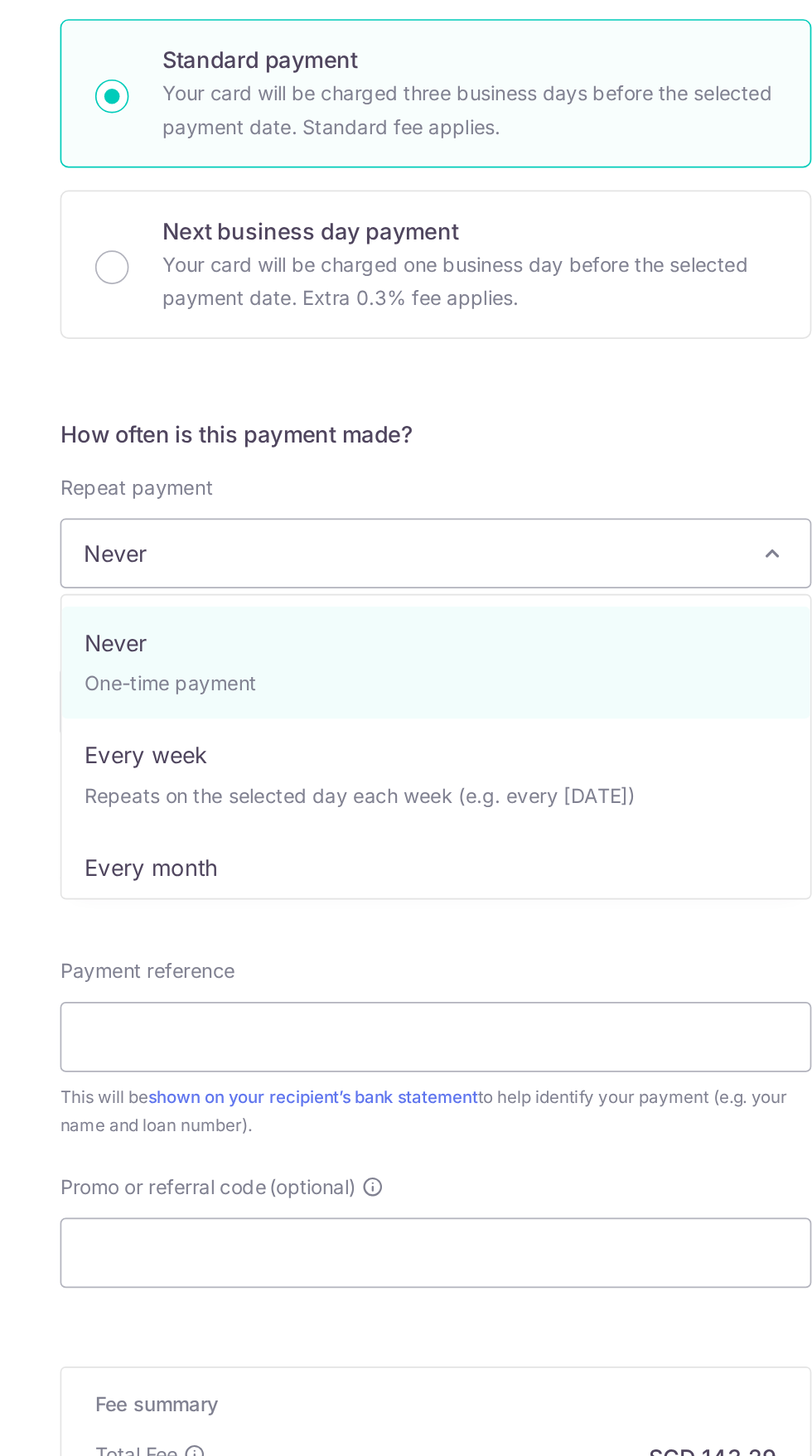
select select "3"
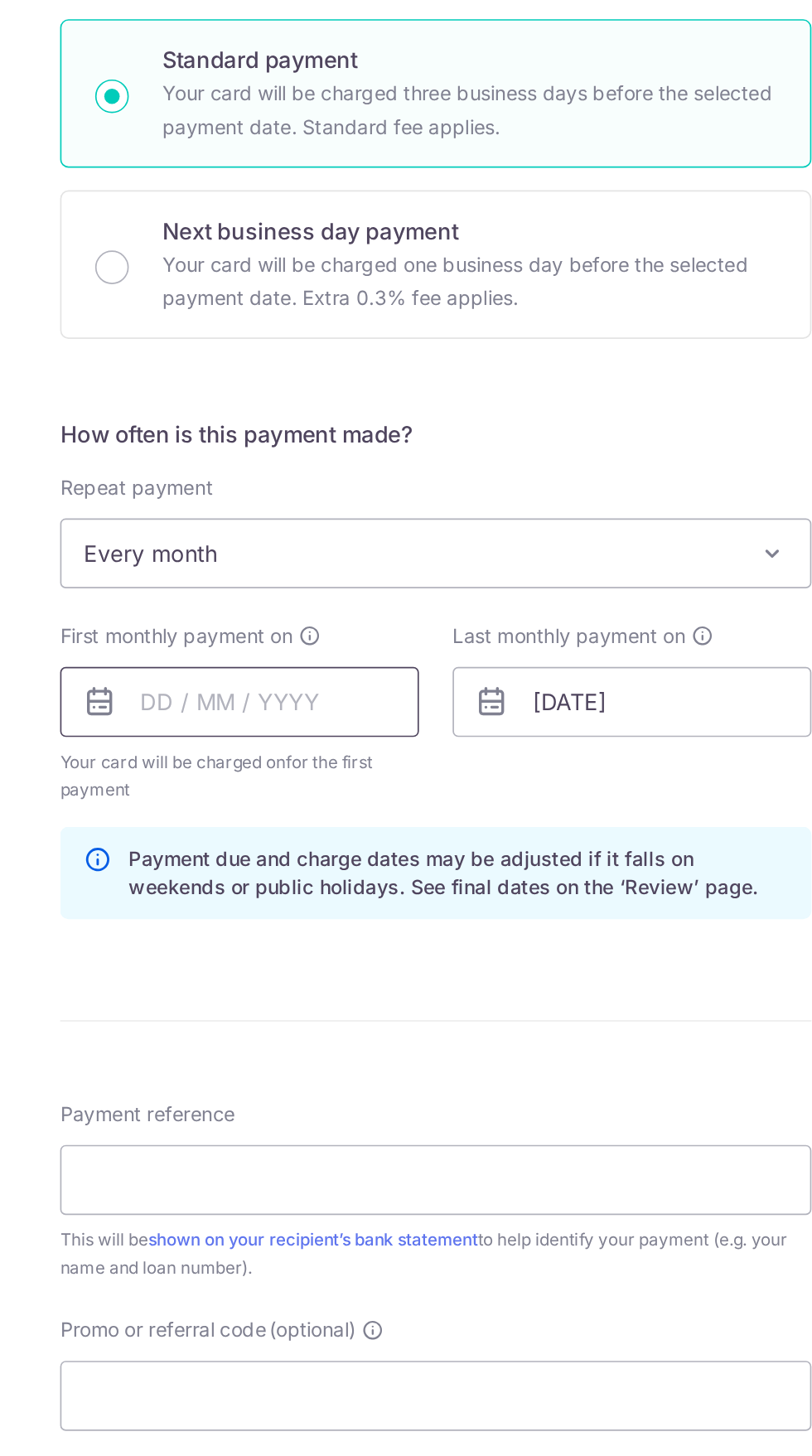
click at [320, 892] on input "text" at bounding box center [290, 894] width 213 height 41
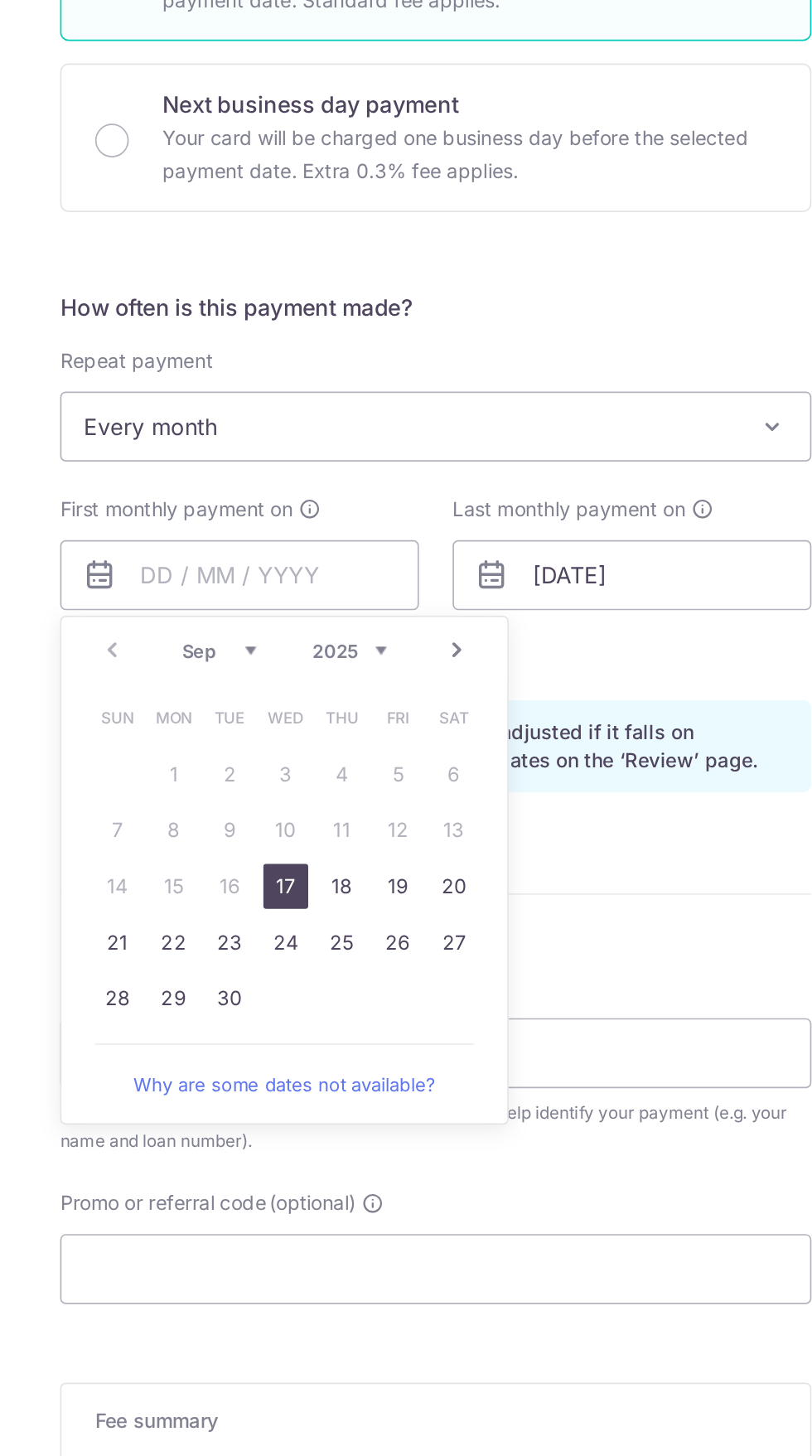
click at [255, 1149] on link "29" at bounding box center [251, 1143] width 26 height 26
type input "29/09/2025"
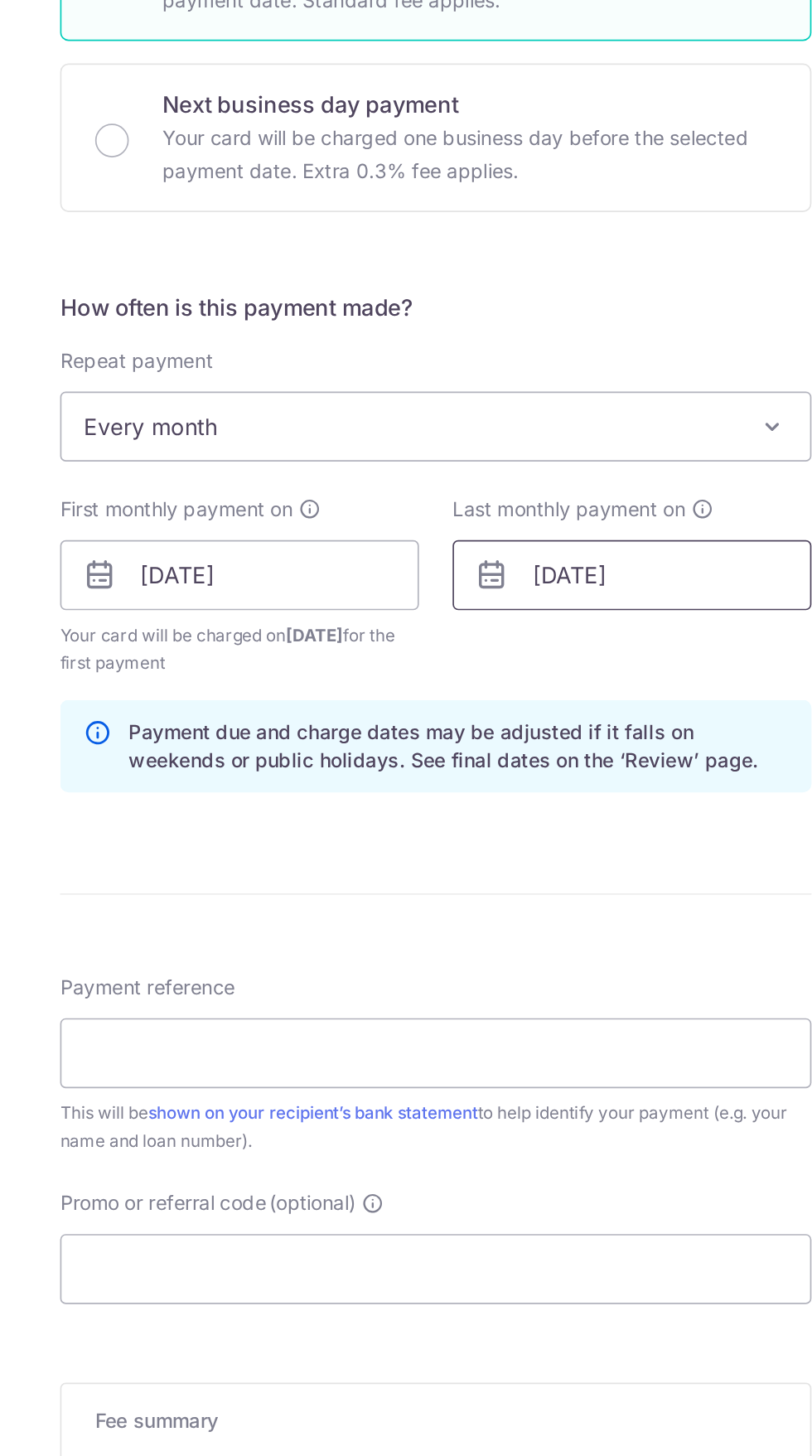
click at [565, 891] on input "01/03/2059" at bounding box center [522, 894] width 213 height 41
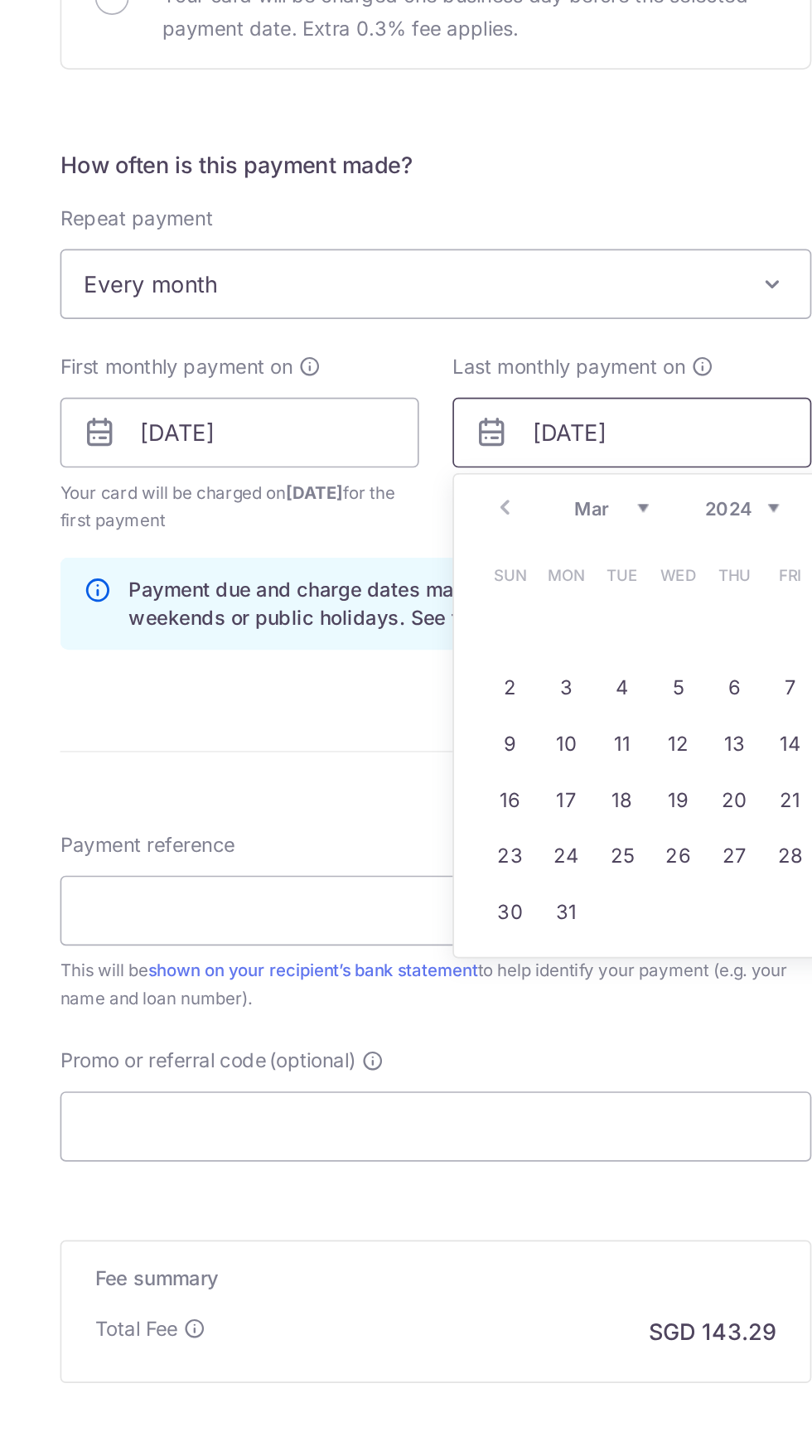
scroll to position [94, 0]
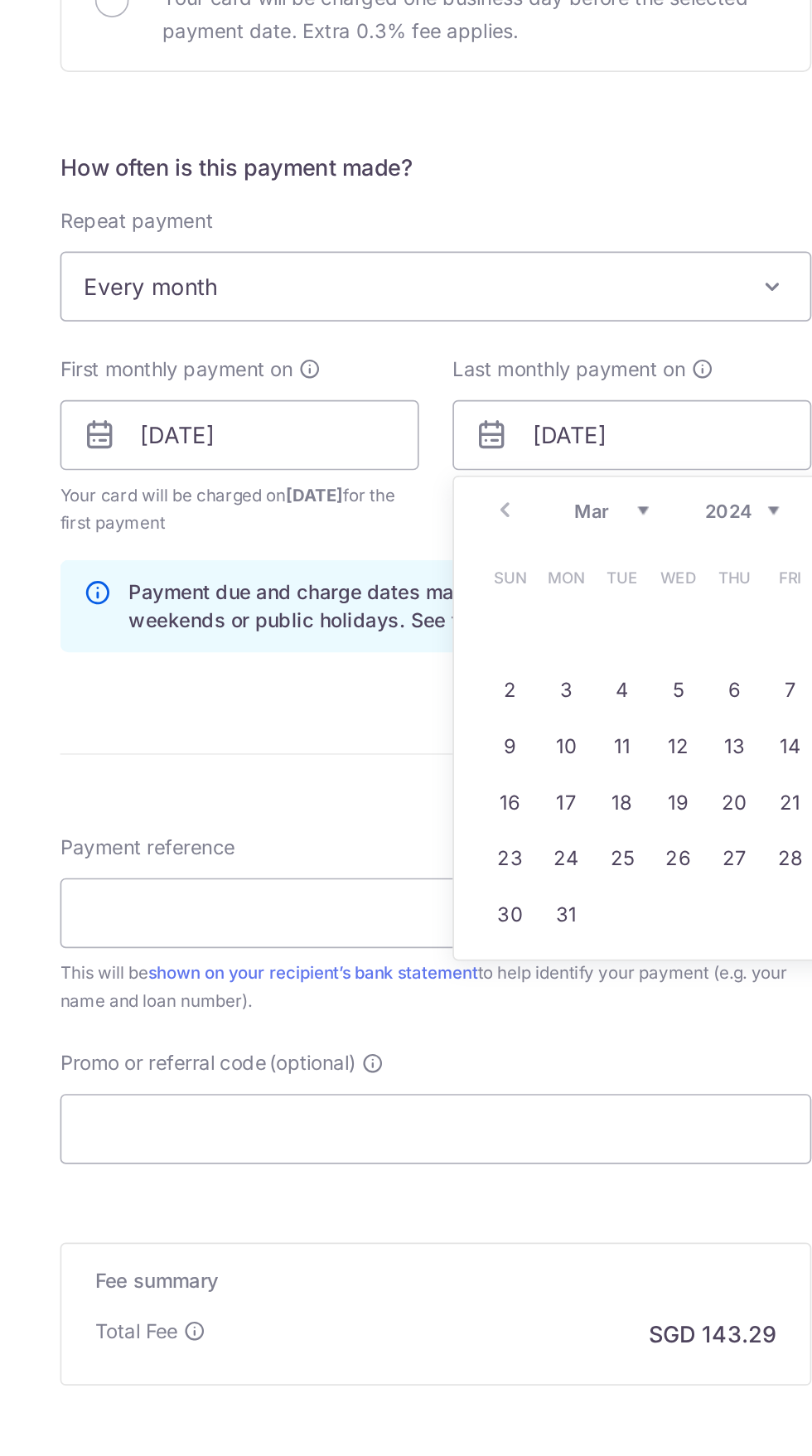
click at [602, 850] on select "2024 2025 2026 2027 2028 2029 2030 2031 2032 2033 2034 2035" at bounding box center [587, 855] width 44 height 14
click at [528, 855] on select "Jan Feb Mar Apr May Jun Jul Aug Sep Oct Nov Dec" at bounding box center [509, 855] width 44 height 14
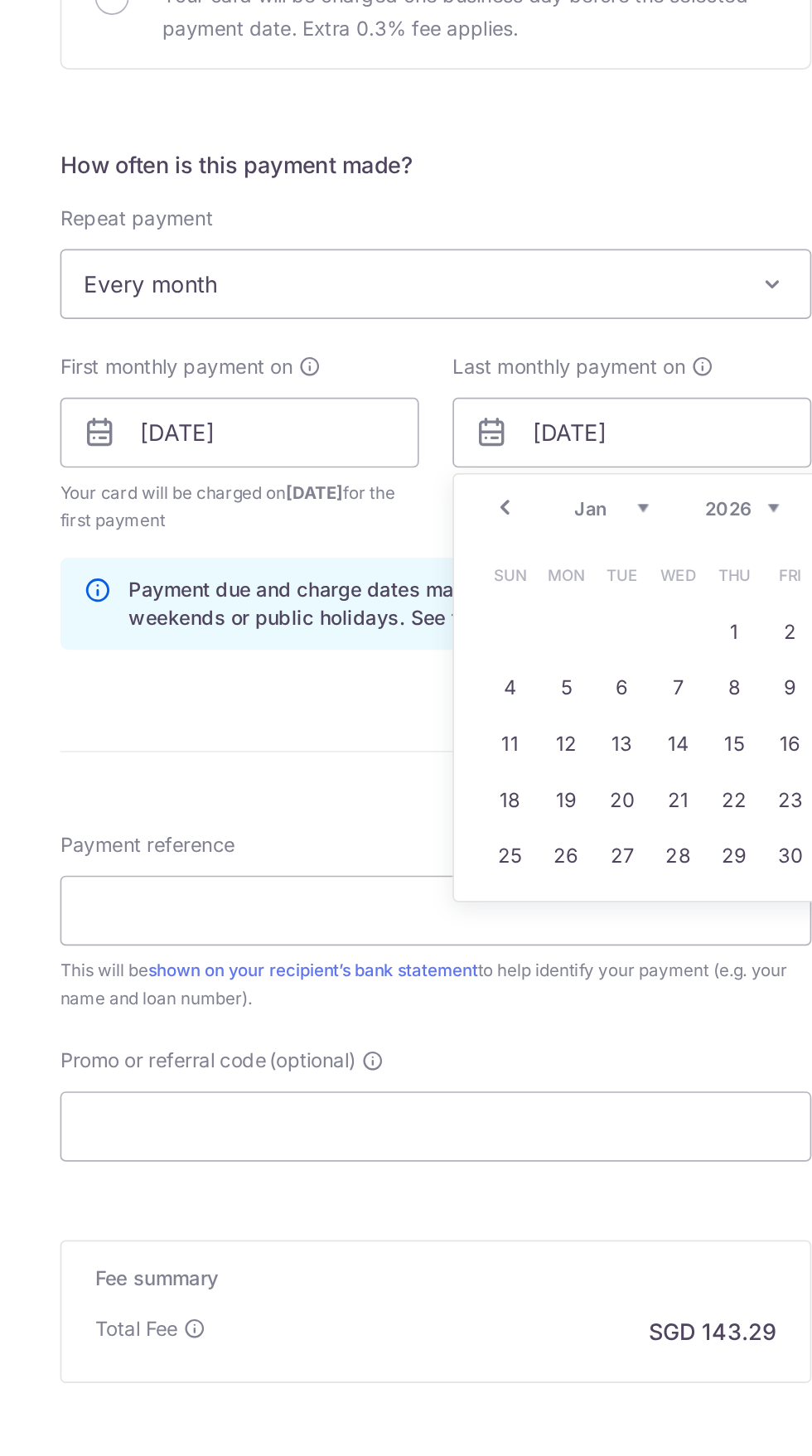
click at [586, 1059] on link "29" at bounding box center [582, 1059] width 26 height 26
type input "29/01/2026"
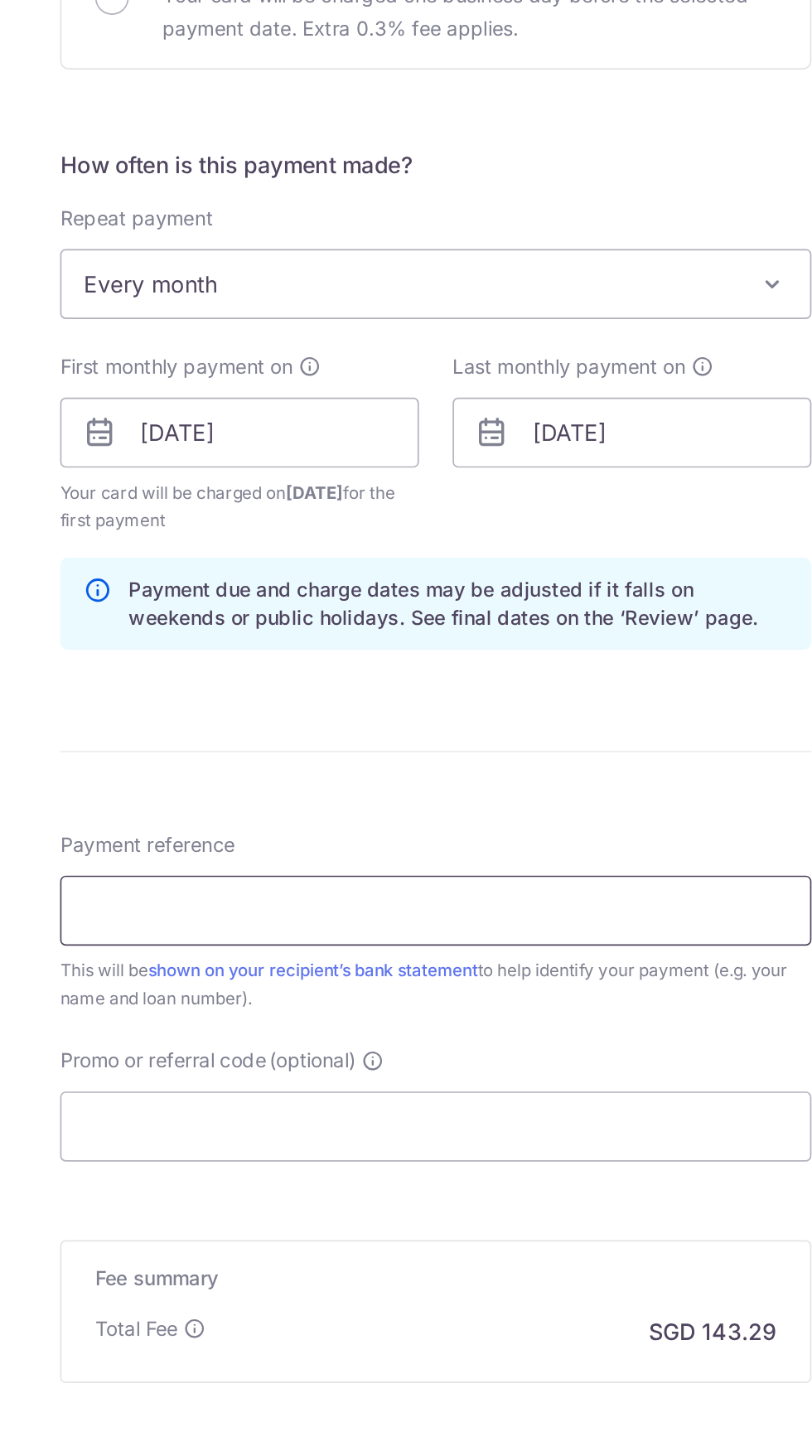
click at [392, 1085] on input "Payment reference" at bounding box center [406, 1092] width 444 height 41
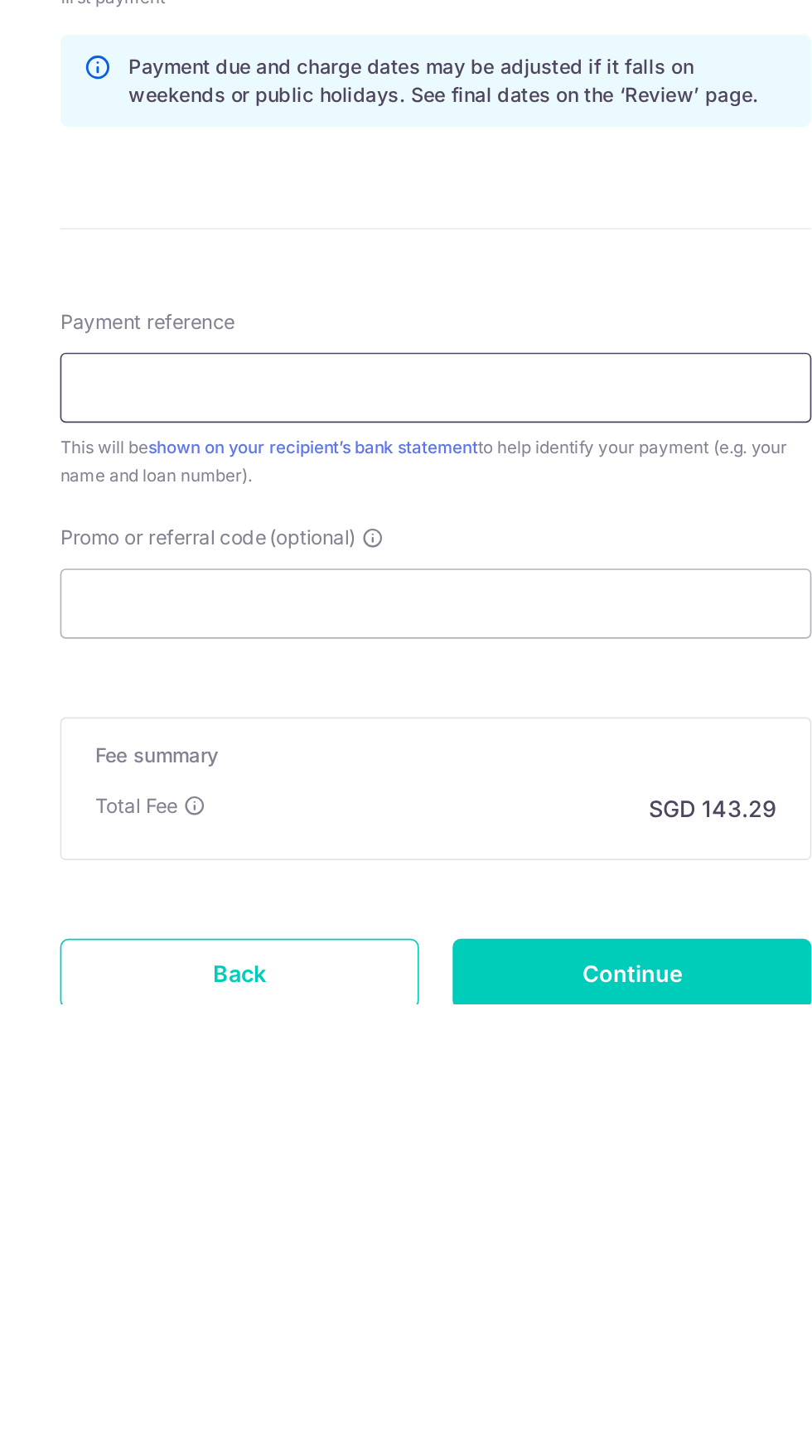
type input "Mortgage Payment"
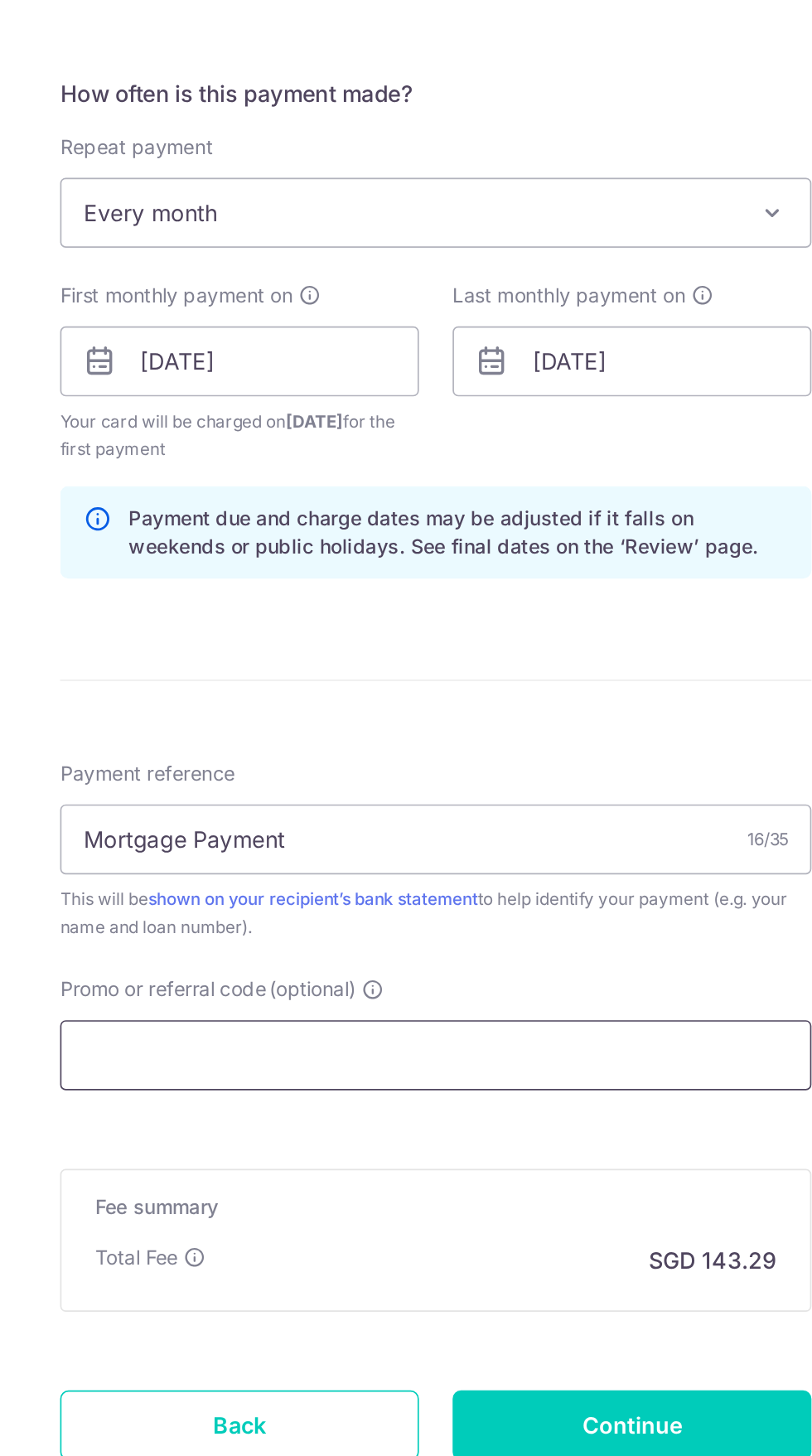
click at [447, 1225] on input "Promo or referral code (optional)" at bounding box center [406, 1219] width 444 height 41
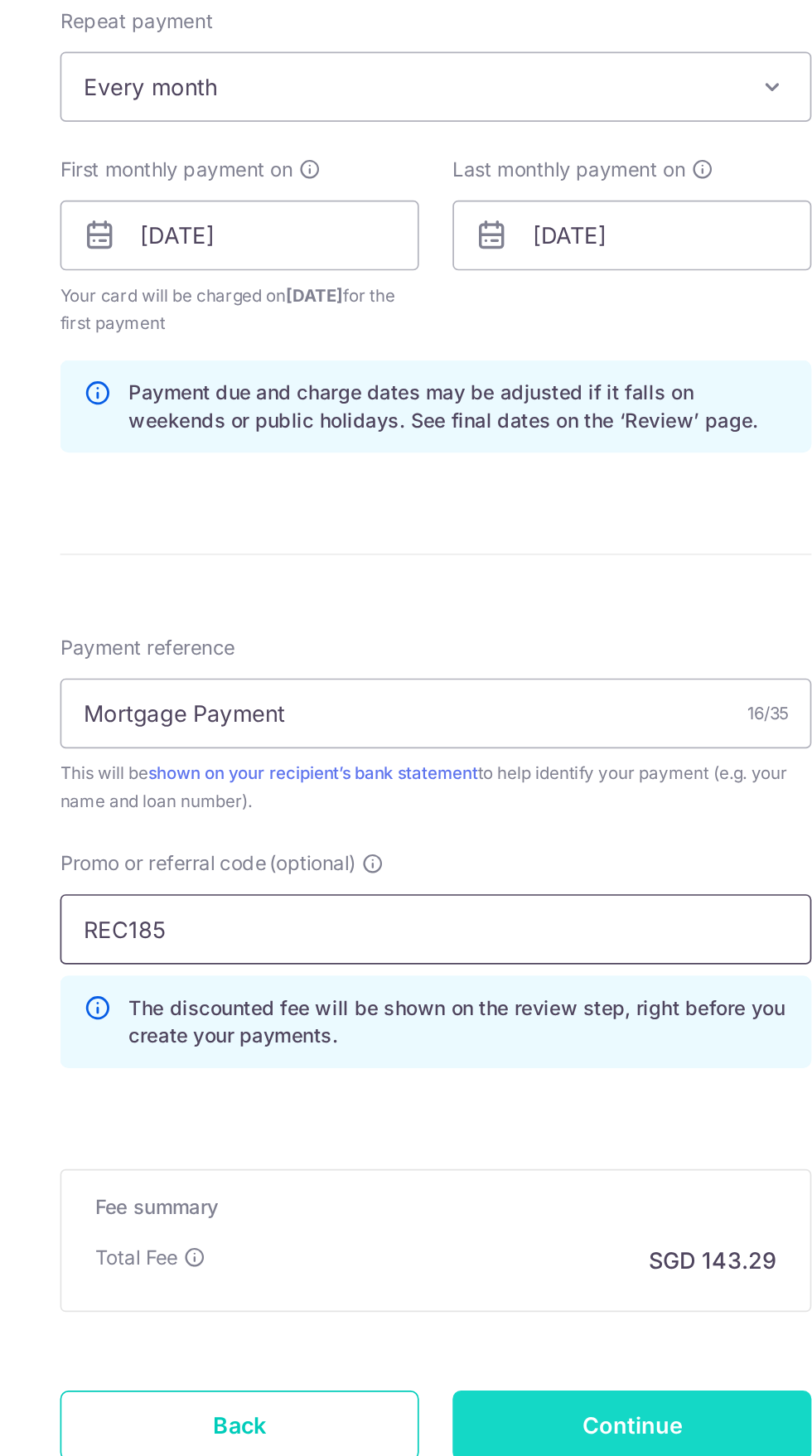
type input "REC185"
click at [562, 1434] on input "Continue" at bounding box center [522, 1438] width 213 height 41
type input "Create Schedule"
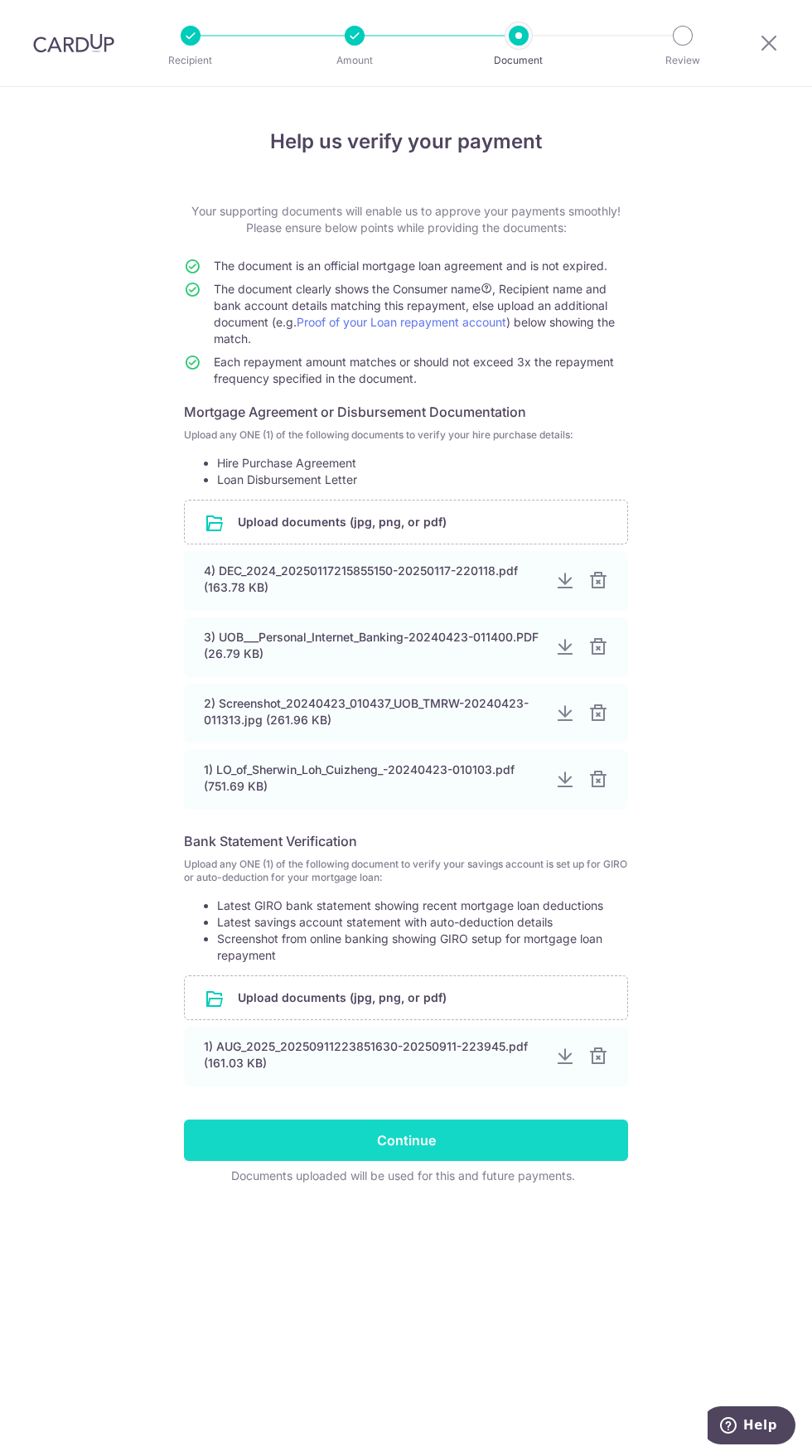
click at [558, 1132] on input "Continue" at bounding box center [406, 1141] width 444 height 41
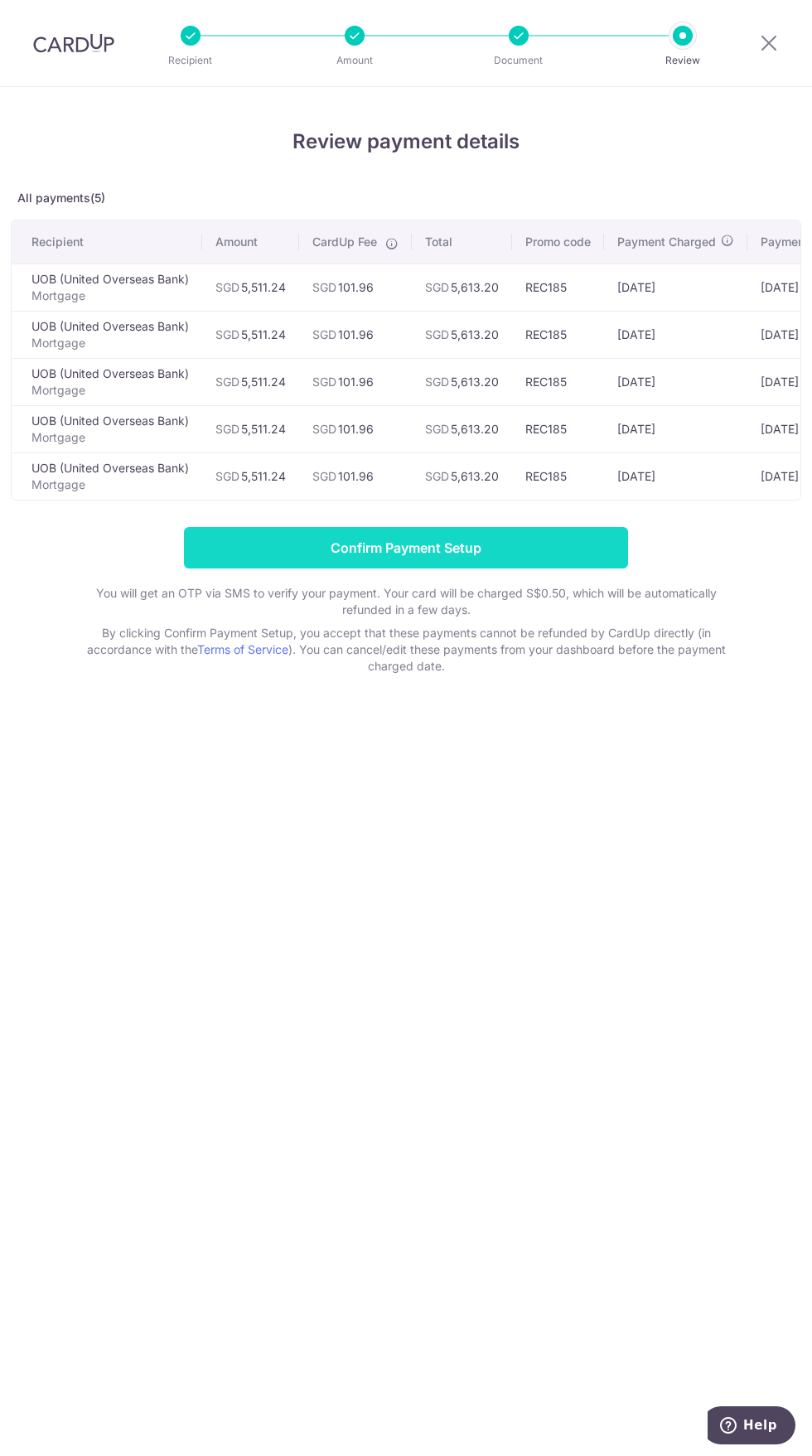
click at [542, 539] on input "Confirm Payment Setup" at bounding box center [406, 548] width 444 height 41
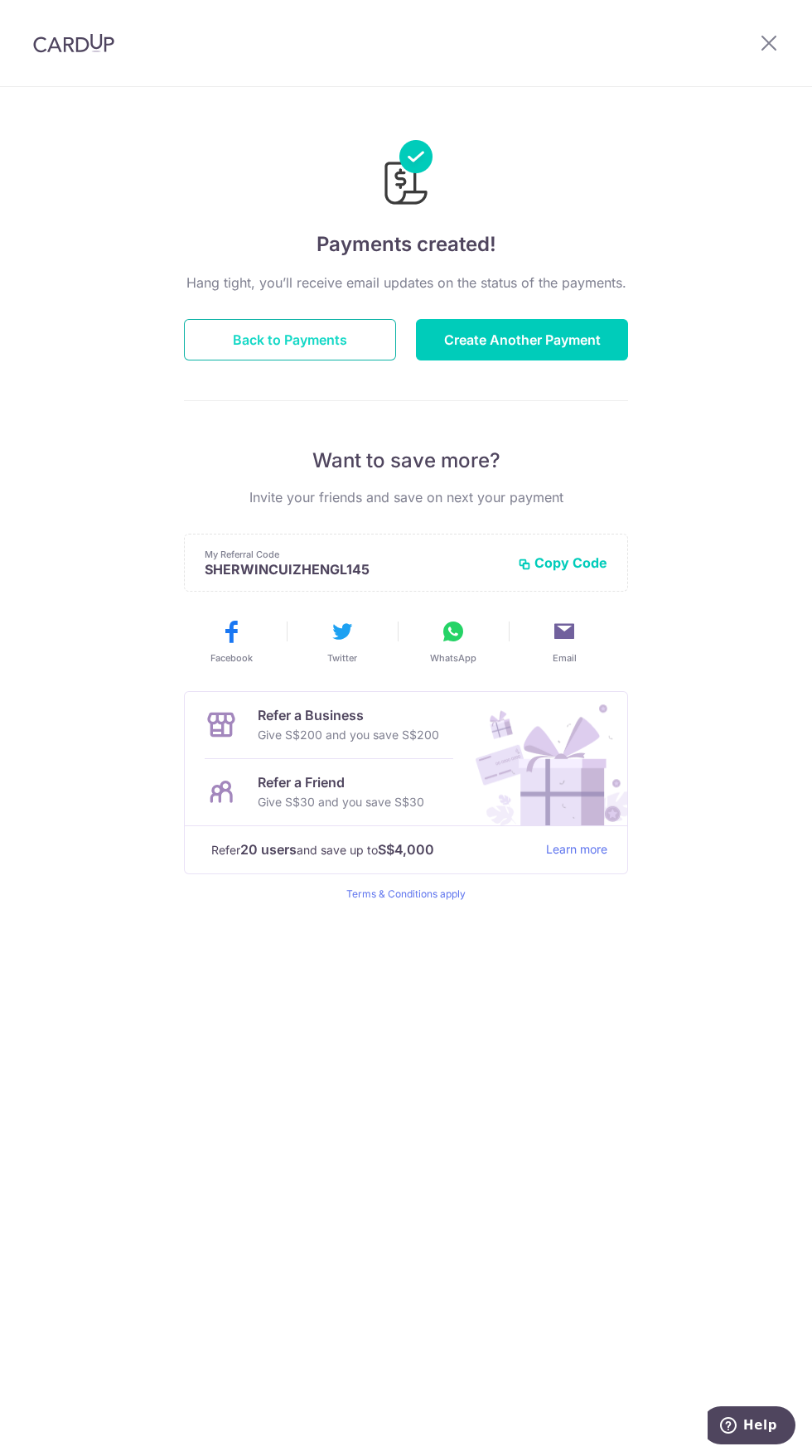
click at [322, 337] on button "Back to Payments" at bounding box center [290, 340] width 213 height 41
